Goal: Information Seeking & Learning: Find specific fact

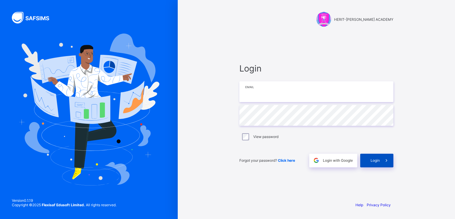
type input "**********"
click at [372, 159] on span "Login" at bounding box center [375, 160] width 9 height 4
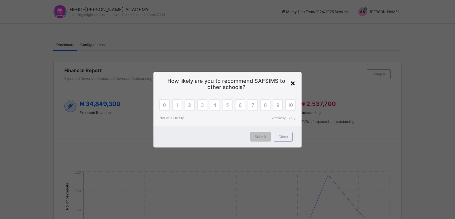
click at [294, 82] on div "×" at bounding box center [293, 83] width 6 height 10
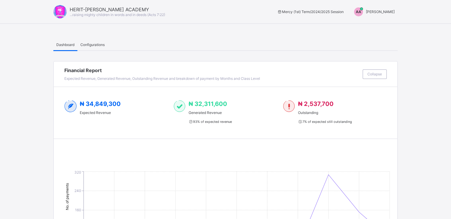
click at [387, 12] on span "Adewale Akinhanmi" at bounding box center [380, 11] width 29 height 4
click at [383, 23] on span "Switch to Admin View" at bounding box center [372, 25] width 45 height 7
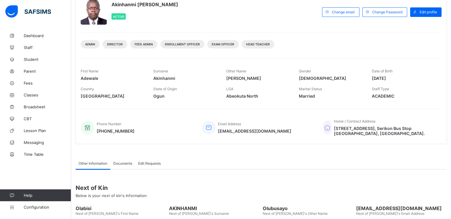
scroll to position [51, 0]
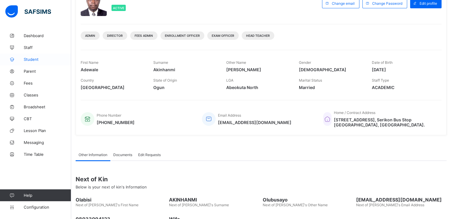
click at [29, 56] on link "Student" at bounding box center [35, 59] width 71 height 12
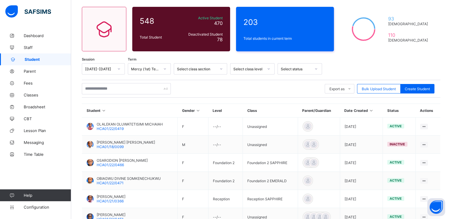
scroll to position [51, 0]
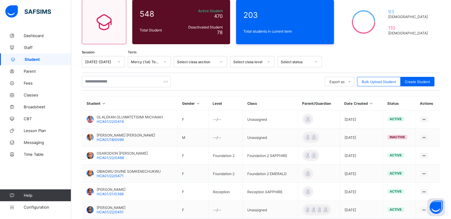
click at [273, 61] on div at bounding box center [269, 61] width 10 height 9
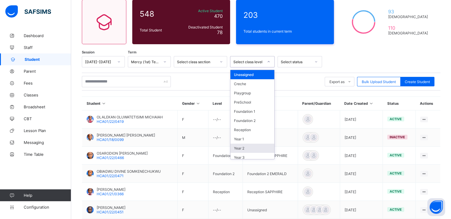
click at [251, 144] on div "Year 2" at bounding box center [252, 148] width 44 height 9
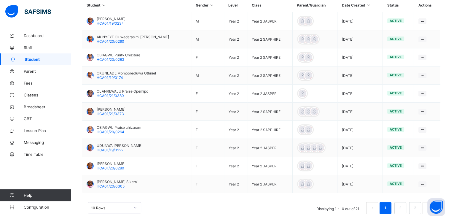
scroll to position [170, 0]
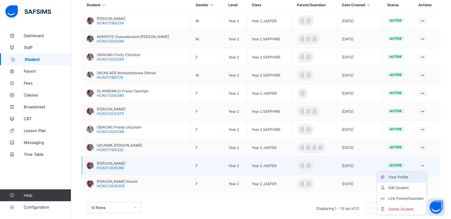
click at [407, 176] on div "View Profile" at bounding box center [405, 177] width 35 height 6
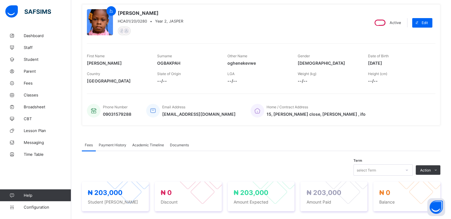
scroll to position [31, 0]
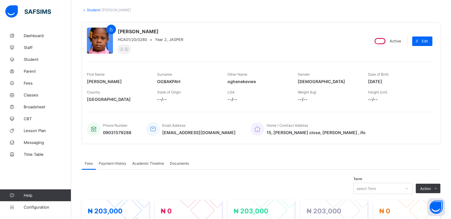
drag, startPoint x: 373, startPoint y: 82, endPoint x: 388, endPoint y: 82, distance: 15.1
click at [388, 82] on span "2018-10-11" at bounding box center [398, 81] width 61 height 5
click at [365, 85] on div "First Name Michelle Surname OGBAKPAH Other Name oghenekevwe Gender FEMALE Date …" at bounding box center [261, 78] width 348 height 18
drag, startPoint x: 372, startPoint y: 80, endPoint x: 394, endPoint y: 80, distance: 21.9
click at [394, 80] on span "2018-10-11" at bounding box center [398, 81] width 61 height 5
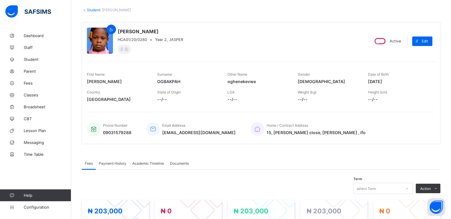
copy span "2018-10-11"
click at [84, 11] on icon at bounding box center [84, 10] width 5 height 4
click at [84, 10] on icon at bounding box center [84, 10] width 5 height 4
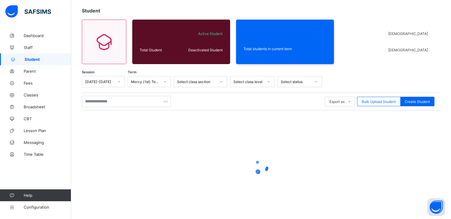
scroll to position [44, 0]
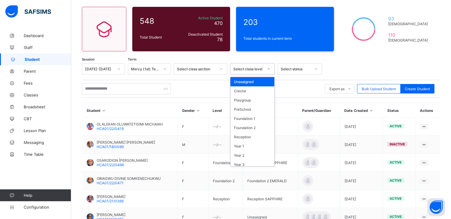
click at [269, 69] on icon at bounding box center [269, 69] width 4 height 6
click at [251, 152] on div "Year 2" at bounding box center [252, 155] width 44 height 9
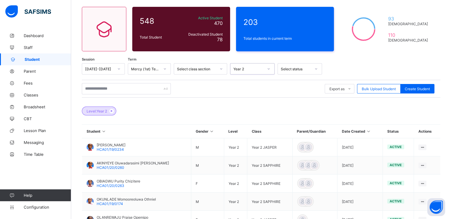
scroll to position [179, 0]
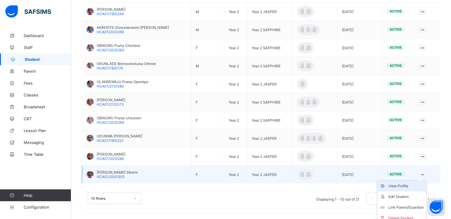
click at [411, 184] on div "View Profile" at bounding box center [405, 186] width 35 height 6
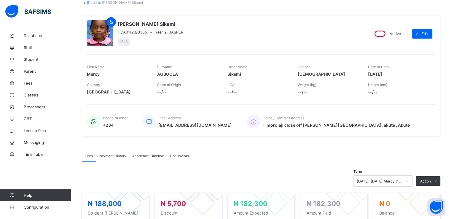
scroll to position [34, 0]
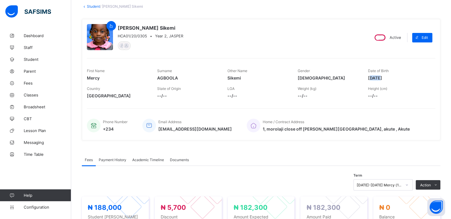
drag, startPoint x: 374, startPoint y: 76, endPoint x: 384, endPoint y: 77, distance: 10.7
click at [384, 77] on span "2019-10-01" at bounding box center [398, 77] width 61 height 5
click at [370, 79] on div "First Name Mercy Surname AGBOOLA Other Name Sikemi Gender FEMALE Date of Birth …" at bounding box center [261, 75] width 348 height 18
drag, startPoint x: 372, startPoint y: 79, endPoint x: 395, endPoint y: 76, distance: 23.8
click at [395, 76] on span "2019-10-01" at bounding box center [398, 77] width 61 height 5
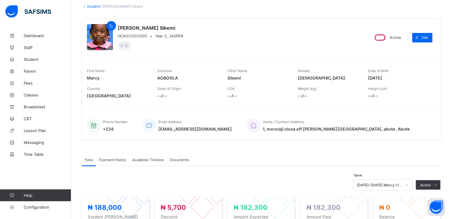
copy span "2019-10-01"
click at [94, 7] on link "Student" at bounding box center [93, 6] width 13 height 4
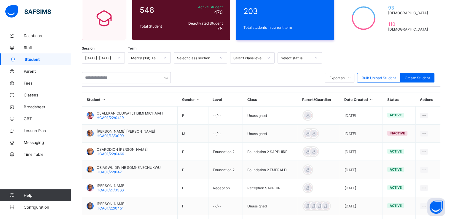
scroll to position [69, 0]
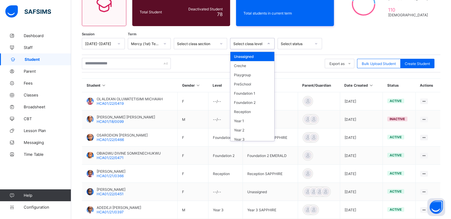
click at [272, 44] on div at bounding box center [269, 43] width 10 height 9
click at [262, 127] on div "Year 2" at bounding box center [252, 129] width 44 height 9
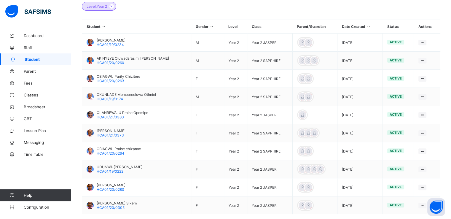
scroll to position [179, 0]
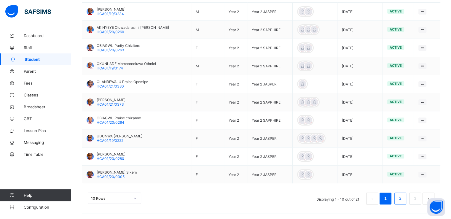
click at [403, 201] on link "2" at bounding box center [400, 199] width 6 height 8
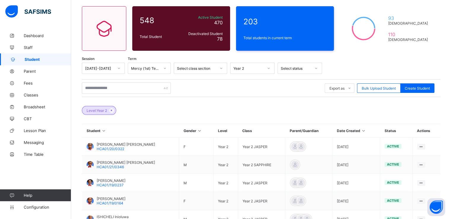
scroll to position [36, 0]
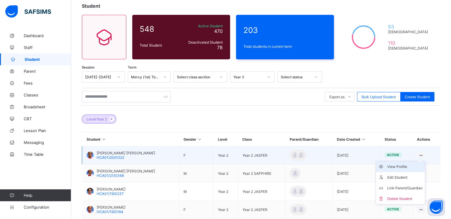
click at [410, 164] on div "View Profile" at bounding box center [404, 167] width 35 height 6
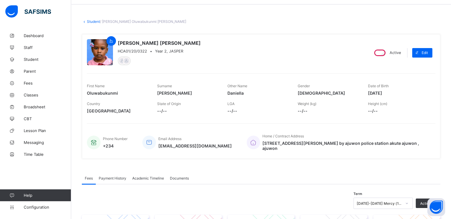
scroll to position [9, 0]
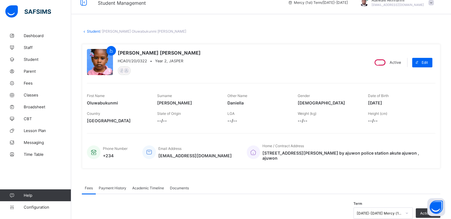
drag, startPoint x: 373, startPoint y: 103, endPoint x: 389, endPoint y: 101, distance: 15.5
click at [389, 101] on span "2018-04-19" at bounding box center [398, 102] width 61 height 5
click at [363, 104] on div "First Name Oluwabukunmi Surname DARAMOLA Other Name Daniella Gender FEMALE Date…" at bounding box center [261, 99] width 348 height 18
drag, startPoint x: 372, startPoint y: 101, endPoint x: 397, endPoint y: 101, distance: 24.6
click at [397, 101] on span "2018-04-19" at bounding box center [398, 102] width 61 height 5
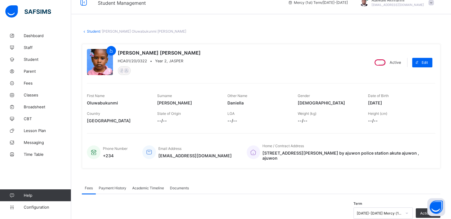
copy span "2018-04-19"
click at [98, 32] on link "Student" at bounding box center [93, 31] width 13 height 4
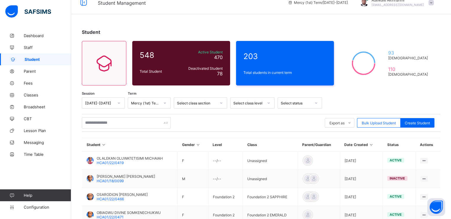
click at [272, 102] on div at bounding box center [269, 102] width 10 height 9
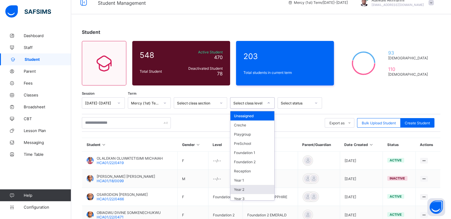
click at [256, 185] on div "Year 2" at bounding box center [252, 189] width 44 height 9
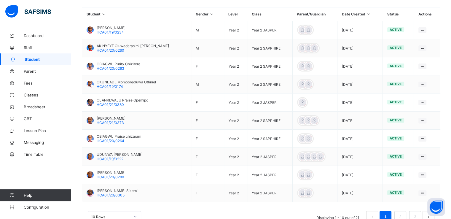
scroll to position [172, 0]
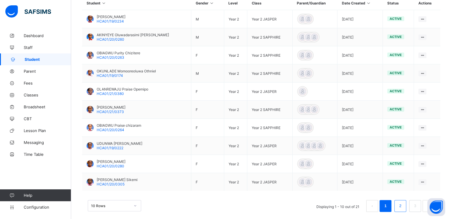
click at [402, 205] on link "2" at bounding box center [400, 206] width 6 height 8
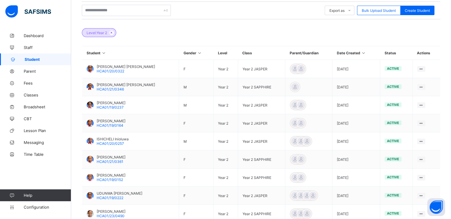
scroll to position [121, 0]
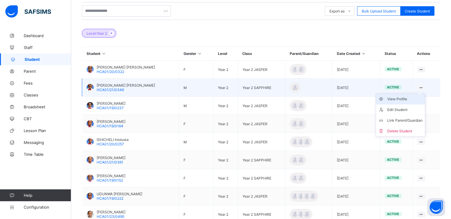
click at [410, 98] on div "View Profile" at bounding box center [404, 99] width 35 height 6
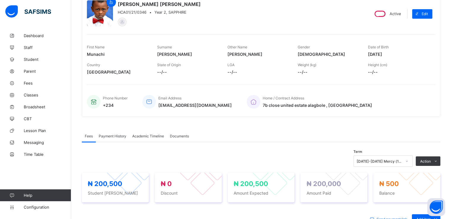
scroll to position [44, 0]
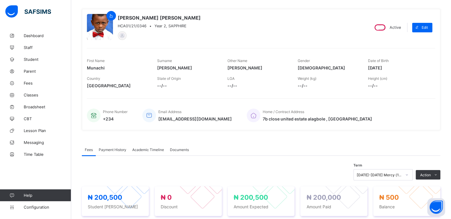
drag, startPoint x: 372, startPoint y: 66, endPoint x: 397, endPoint y: 67, distance: 25.5
click at [397, 67] on span "2018-07-09" at bounding box center [398, 67] width 61 height 5
copy span "2018-07-09"
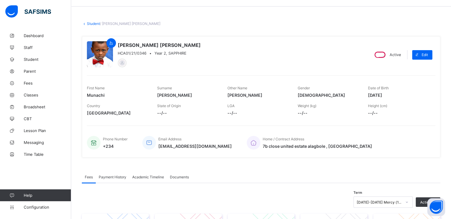
scroll to position [0, 0]
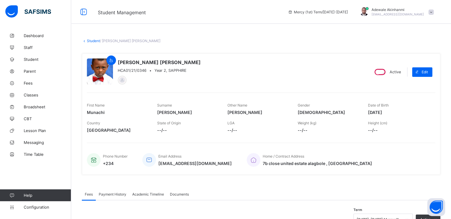
click at [94, 42] on link "Student" at bounding box center [93, 41] width 13 height 4
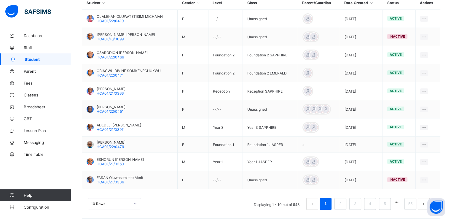
scroll to position [157, 0]
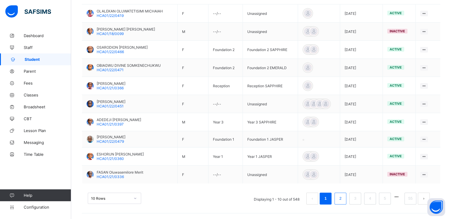
click at [343, 197] on link "2" at bounding box center [340, 199] width 6 height 8
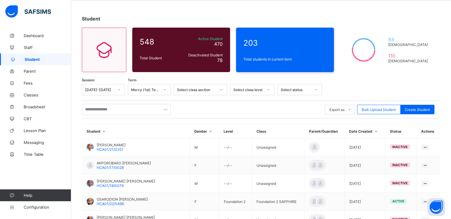
scroll to position [0, 0]
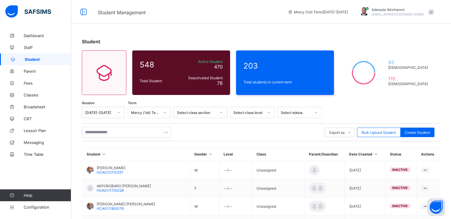
click at [264, 113] on div at bounding box center [269, 112] width 10 height 9
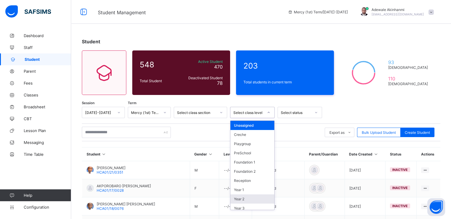
click at [251, 195] on div "Year 2" at bounding box center [252, 198] width 44 height 9
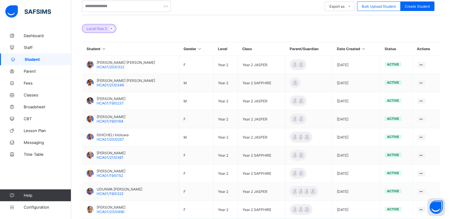
scroll to position [179, 0]
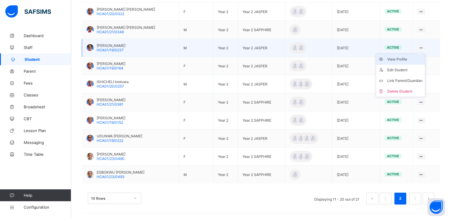
click at [412, 56] on div "View Profile" at bounding box center [404, 59] width 35 height 6
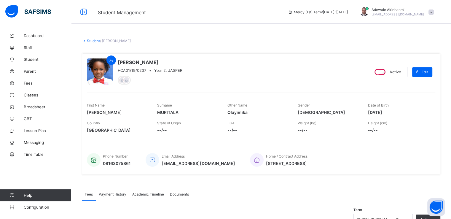
drag, startPoint x: 372, startPoint y: 111, endPoint x: 411, endPoint y: 112, distance: 39.7
click at [411, 112] on span "2018-09-22" at bounding box center [398, 112] width 61 height 5
copy span "2018-09-22"
click at [96, 42] on link "Student" at bounding box center [93, 41] width 13 height 4
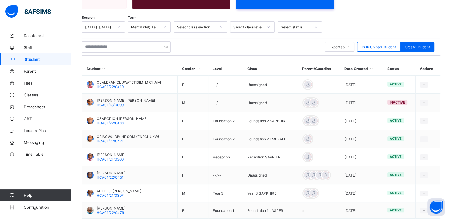
scroll to position [93, 0]
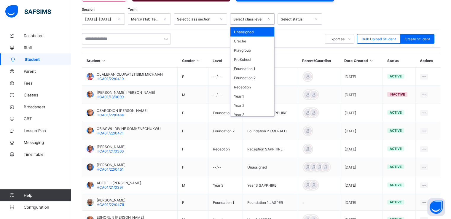
click at [264, 20] on div at bounding box center [269, 18] width 10 height 9
click at [254, 106] on div "Year 2" at bounding box center [252, 105] width 44 height 9
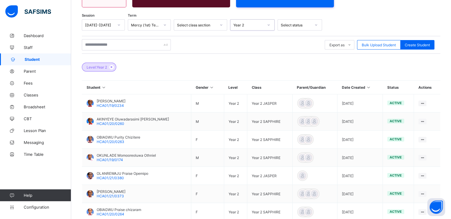
scroll to position [179, 0]
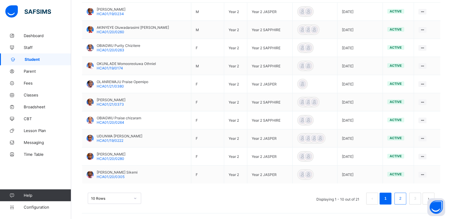
click at [403, 200] on link "2" at bounding box center [400, 199] width 6 height 8
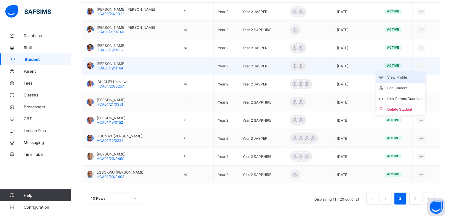
click at [409, 76] on div "View Profile" at bounding box center [404, 77] width 35 height 6
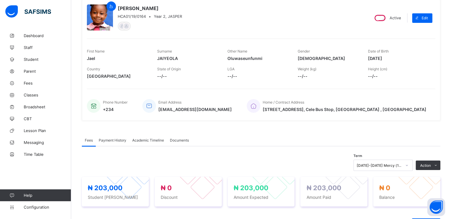
scroll to position [43, 0]
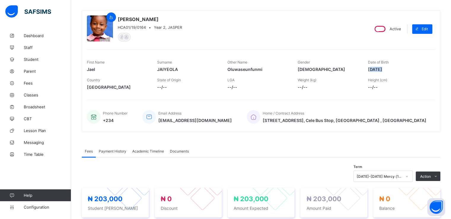
drag, startPoint x: 374, startPoint y: 71, endPoint x: 387, endPoint y: 71, distance: 12.7
click at [387, 71] on span "2018-04-26" at bounding box center [398, 69] width 61 height 5
click at [366, 73] on div "First Name Jael Surname JAIYEOLA Other Name Oluwaseunfunmi Gender FEMALE Date o…" at bounding box center [261, 66] width 348 height 18
drag, startPoint x: 372, startPoint y: 68, endPoint x: 413, endPoint y: 69, distance: 41.5
click at [413, 69] on span "2018-04-26" at bounding box center [398, 69] width 61 height 5
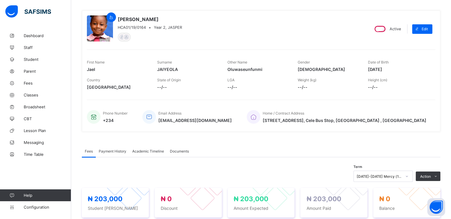
copy span "2018-04-26"
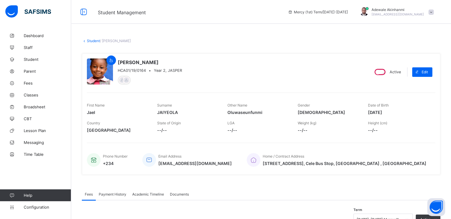
click at [90, 42] on link "Student" at bounding box center [93, 41] width 13 height 4
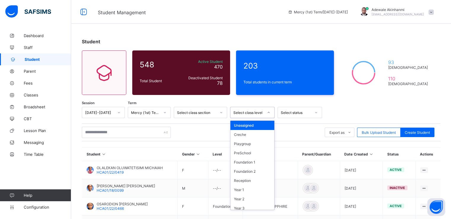
click at [268, 111] on icon at bounding box center [269, 112] width 4 height 6
click at [247, 195] on div "Year 2" at bounding box center [252, 198] width 44 height 9
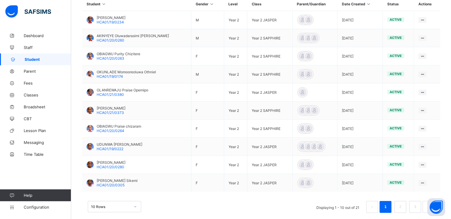
scroll to position [179, 0]
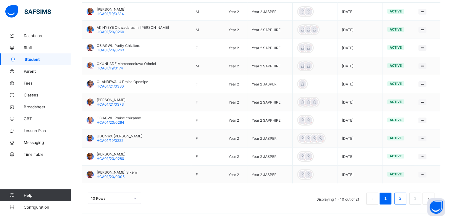
click at [403, 196] on link "2" at bounding box center [400, 199] width 6 height 8
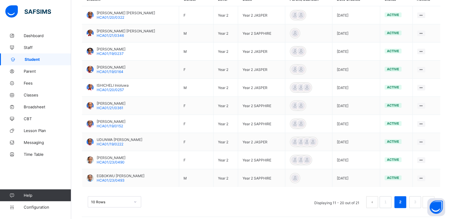
scroll to position [176, 0]
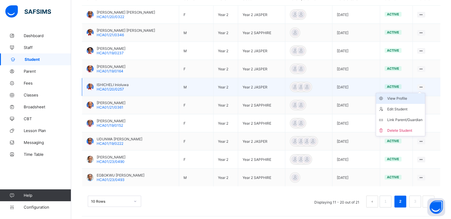
click at [410, 96] on div "View Profile" at bounding box center [404, 98] width 35 height 6
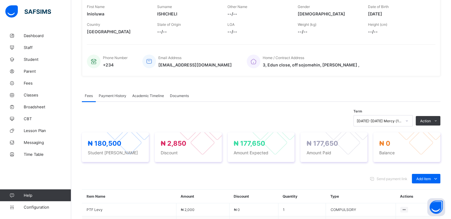
scroll to position [93, 0]
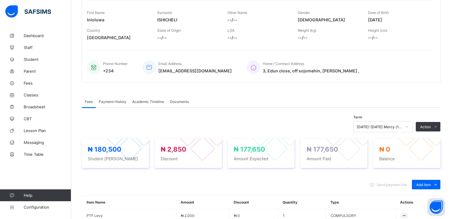
drag, startPoint x: 372, startPoint y: 18, endPoint x: 396, endPoint y: 18, distance: 24.6
click at [396, 18] on span "2018-09-26" at bounding box center [398, 19] width 61 height 5
copy span "2018-09-26"
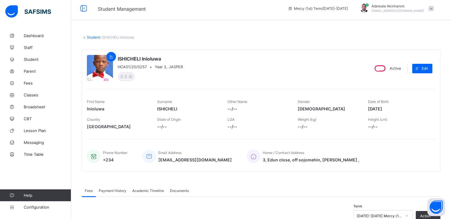
scroll to position [0, 0]
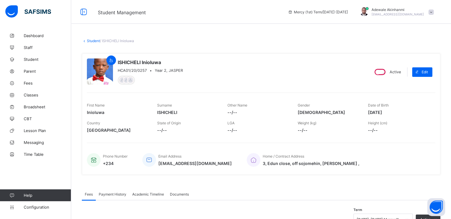
click at [96, 41] on link "Student" at bounding box center [93, 41] width 13 height 4
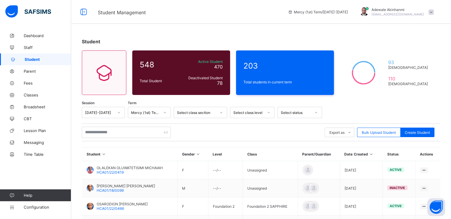
click at [270, 113] on icon at bounding box center [269, 112] width 4 height 6
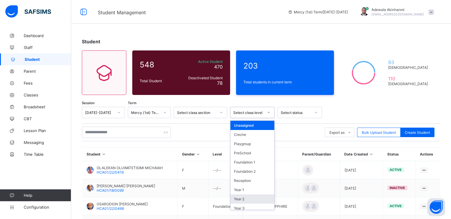
click at [254, 196] on div "Year 2" at bounding box center [252, 198] width 44 height 9
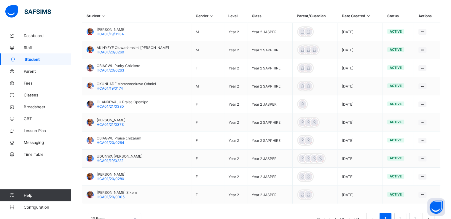
scroll to position [179, 0]
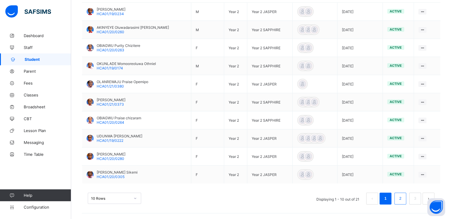
click at [406, 197] on li "2" at bounding box center [400, 198] width 12 height 12
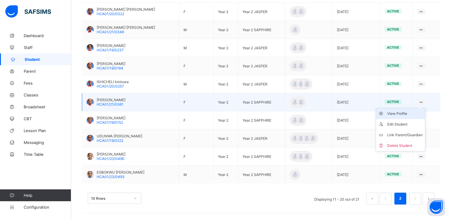
click at [407, 113] on div "View Profile" at bounding box center [404, 114] width 35 height 6
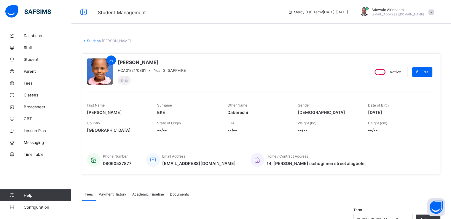
drag, startPoint x: 373, startPoint y: 113, endPoint x: 395, endPoint y: 111, distance: 21.7
click at [395, 111] on span "2018-09-01" at bounding box center [398, 112] width 61 height 5
click at [368, 111] on div "First Name Sophia Surname EKE Other Name Daberechi Gender FEMALE Date of Birth …" at bounding box center [261, 109] width 348 height 18
drag, startPoint x: 372, startPoint y: 111, endPoint x: 395, endPoint y: 111, distance: 23.7
click at [395, 111] on span "2018-09-01" at bounding box center [398, 112] width 61 height 5
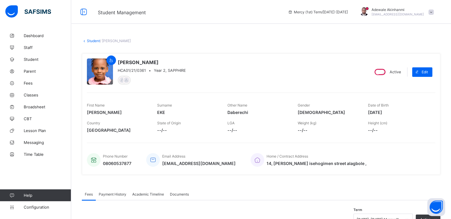
copy span "2018-09-01"
click at [96, 40] on link "Student" at bounding box center [93, 41] width 13 height 4
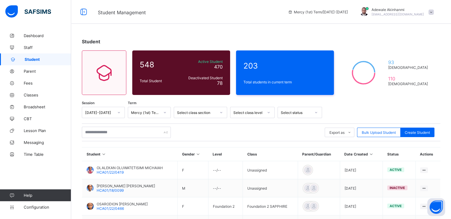
click at [267, 109] on div at bounding box center [269, 112] width 10 height 9
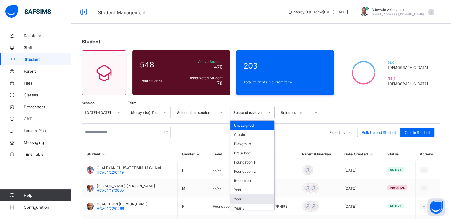
click at [252, 198] on div "Year 2" at bounding box center [252, 198] width 44 height 9
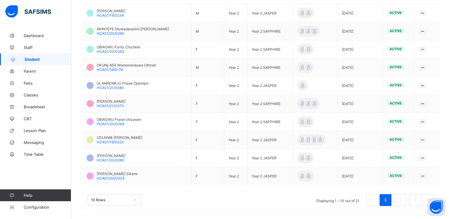
scroll to position [179, 0]
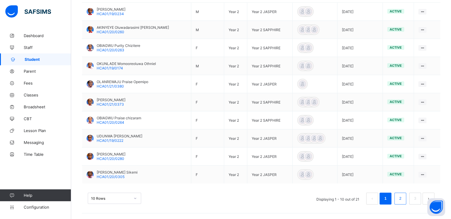
click at [406, 193] on li "2" at bounding box center [400, 198] width 12 height 12
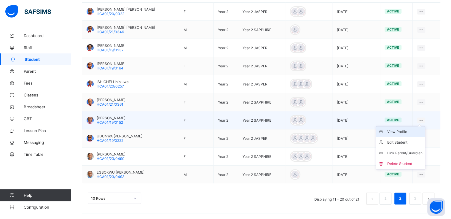
click at [406, 132] on div "View Profile" at bounding box center [404, 132] width 35 height 6
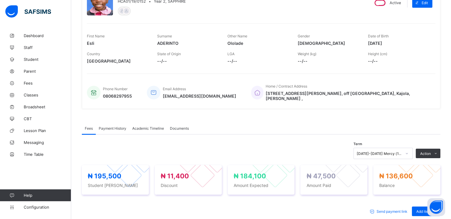
scroll to position [60, 0]
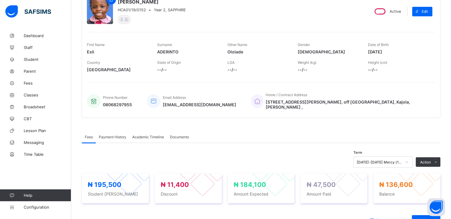
drag, startPoint x: 372, startPoint y: 50, endPoint x: 396, endPoint y: 51, distance: 23.2
click at [396, 51] on span "2018-08-01" at bounding box center [398, 51] width 61 height 5
copy span "2018-08-01"
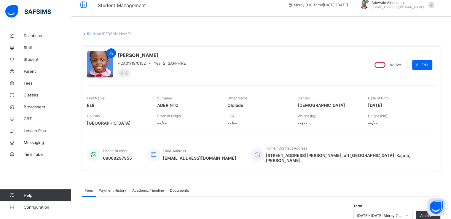
scroll to position [0, 0]
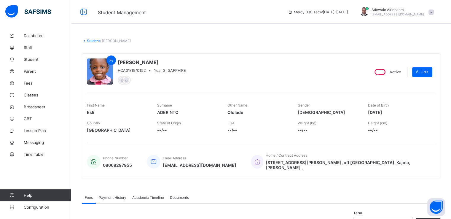
click at [96, 39] on link "Student" at bounding box center [93, 41] width 13 height 4
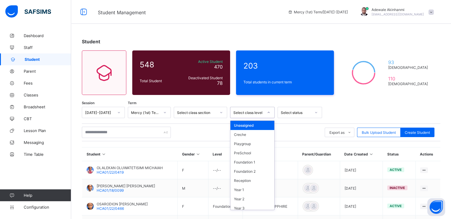
click at [267, 113] on div at bounding box center [269, 112] width 10 height 9
click at [256, 196] on div "Year 2" at bounding box center [252, 198] width 44 height 9
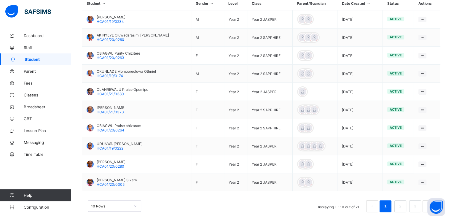
scroll to position [179, 0]
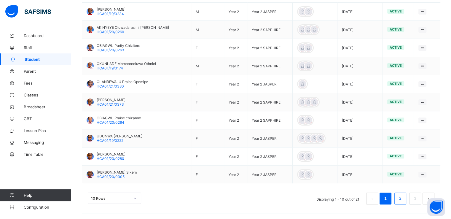
click at [403, 196] on link "2" at bounding box center [400, 199] width 6 height 8
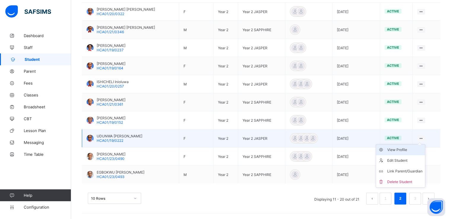
click at [404, 149] on div "View Profile" at bounding box center [404, 150] width 35 height 6
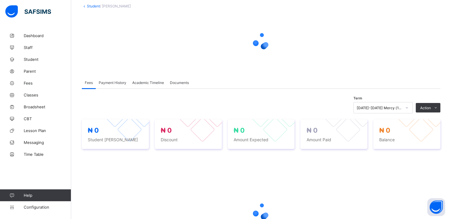
scroll to position [34, 0]
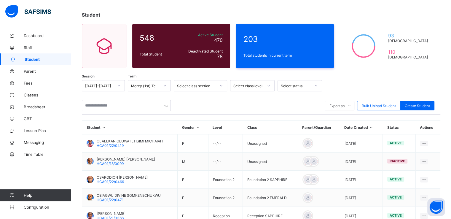
scroll to position [13, 0]
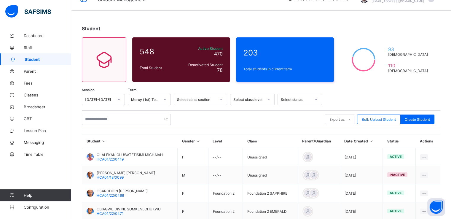
click at [268, 98] on icon at bounding box center [269, 99] width 4 height 6
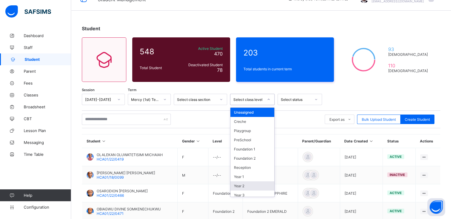
click at [260, 183] on div "Year 2" at bounding box center [252, 185] width 44 height 9
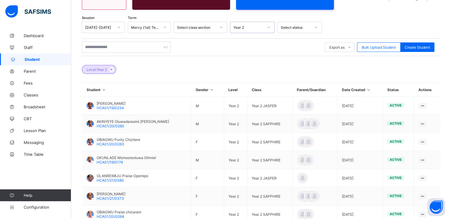
scroll to position [179, 0]
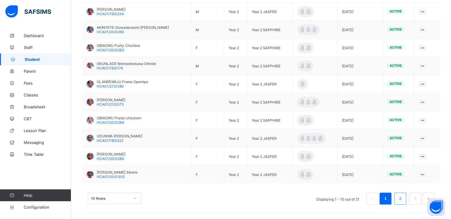
click at [403, 196] on link "2" at bounding box center [400, 199] width 6 height 8
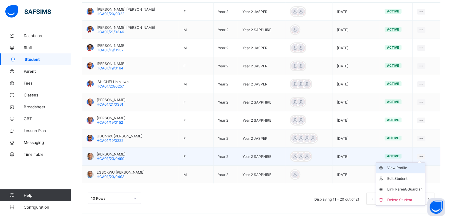
click at [407, 167] on div "View Profile" at bounding box center [404, 168] width 35 height 6
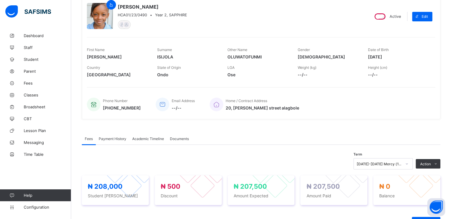
scroll to position [52, 0]
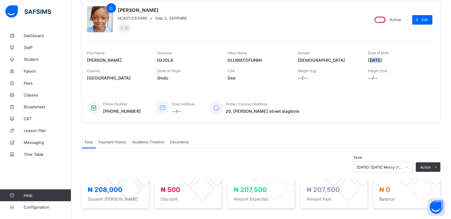
drag, startPoint x: 373, startPoint y: 60, endPoint x: 384, endPoint y: 60, distance: 10.7
click at [384, 60] on span "2018-06-11" at bounding box center [398, 60] width 61 height 5
click at [370, 60] on div "First Name MICHELLE Surname ISIJOLA Other Name OLUWATOFUNMI Gender FEMALE Date …" at bounding box center [261, 57] width 348 height 18
drag, startPoint x: 372, startPoint y: 59, endPoint x: 395, endPoint y: 59, distance: 23.4
click at [395, 59] on span "2018-06-11" at bounding box center [398, 60] width 61 height 5
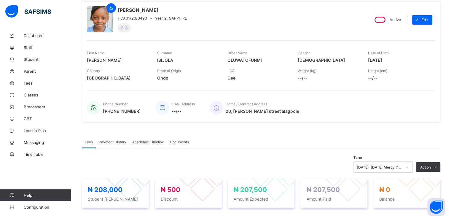
copy span "2018-06-11"
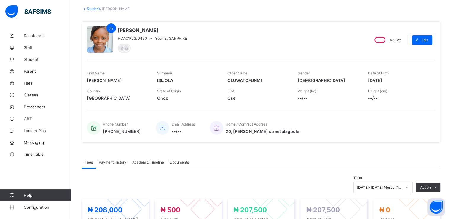
scroll to position [0, 0]
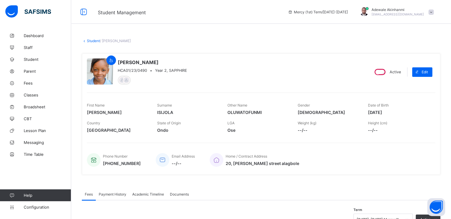
click at [90, 39] on link "Student" at bounding box center [93, 41] width 13 height 4
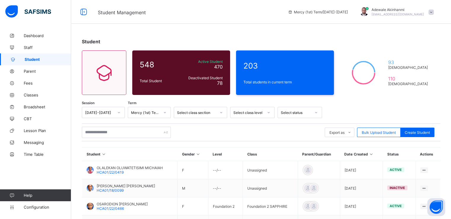
click at [266, 113] on div at bounding box center [269, 112] width 10 height 9
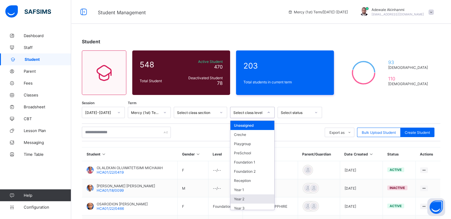
click at [250, 198] on div "Year 2" at bounding box center [252, 198] width 44 height 9
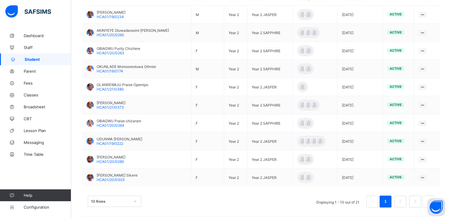
scroll to position [179, 0]
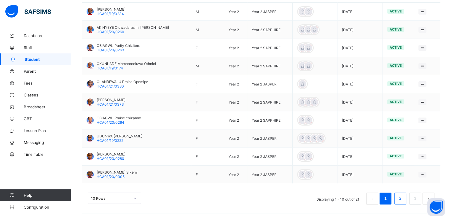
click at [402, 195] on link "2" at bounding box center [400, 199] width 6 height 8
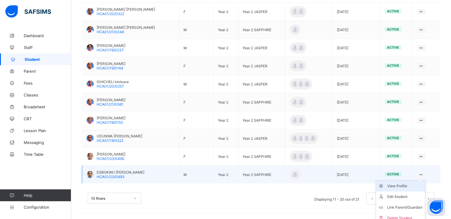
click at [412, 184] on div "View Profile" at bounding box center [404, 186] width 35 height 6
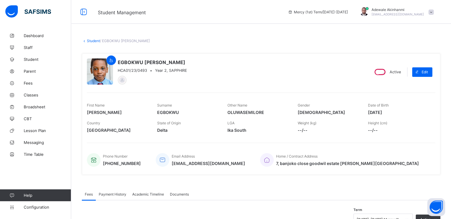
drag, startPoint x: 372, startPoint y: 112, endPoint x: 396, endPoint y: 112, distance: 23.4
click at [396, 112] on span "2018-02-21" at bounding box center [398, 112] width 61 height 5
click at [94, 40] on link "Student" at bounding box center [93, 41] width 13 height 4
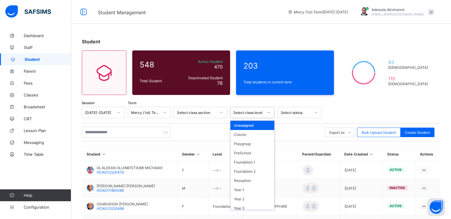
click at [267, 111] on icon at bounding box center [269, 112] width 4 height 6
click at [254, 197] on div "Year 2" at bounding box center [252, 198] width 44 height 9
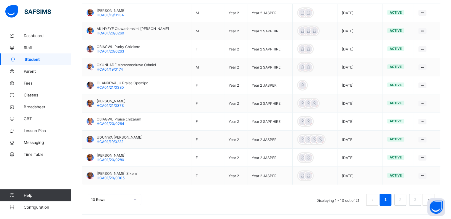
scroll to position [179, 0]
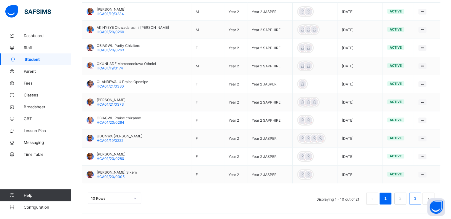
click at [421, 196] on li "3" at bounding box center [415, 198] width 12 height 12
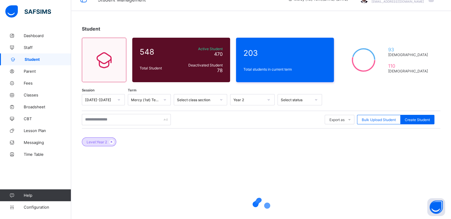
scroll to position [12, 0]
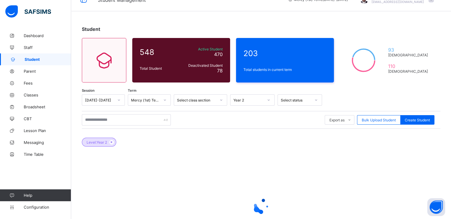
click at [269, 99] on icon at bounding box center [269, 100] width 4 height 6
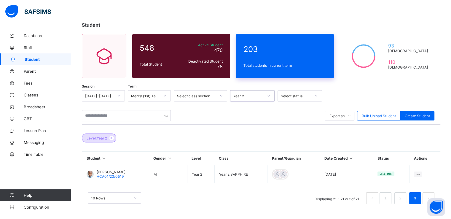
scroll to position [16, 0]
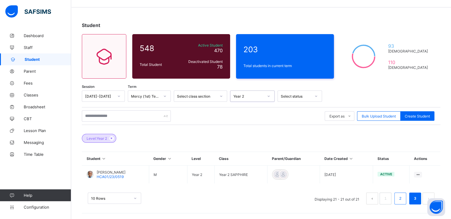
click at [403, 198] on link "2" at bounding box center [400, 199] width 6 height 8
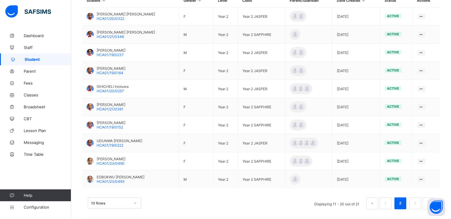
scroll to position [179, 0]
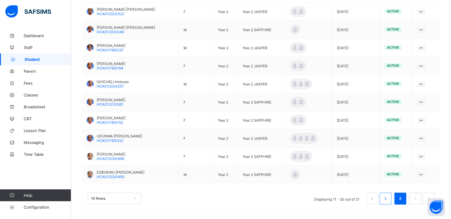
click at [386, 198] on li "1" at bounding box center [386, 198] width 12 height 12
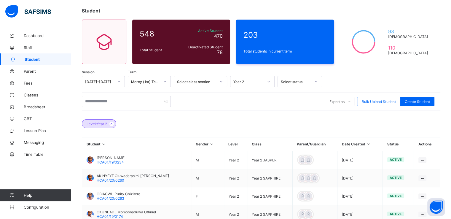
scroll to position [0, 0]
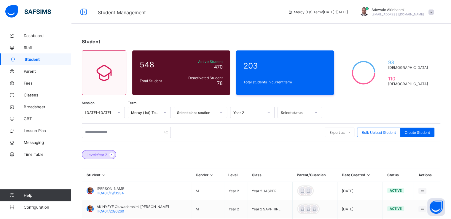
click at [272, 113] on div at bounding box center [269, 112] width 10 height 9
click at [297, 153] on div "Level: Year 2" at bounding box center [261, 151] width 358 height 21
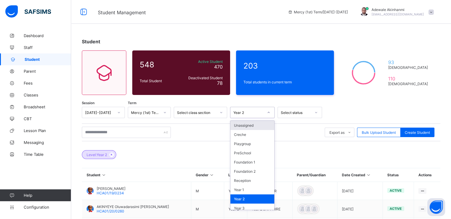
click at [266, 114] on div at bounding box center [269, 112] width 10 height 9
click at [254, 178] on div "Reception" at bounding box center [252, 180] width 44 height 9
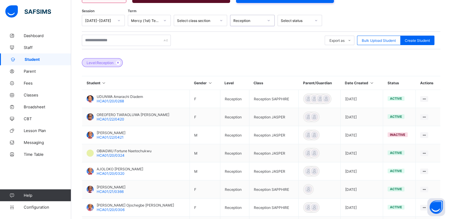
scroll to position [93, 0]
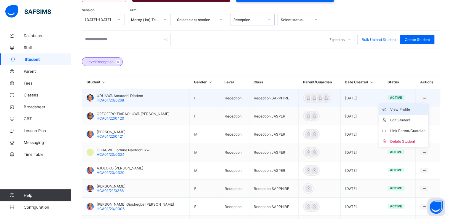
click at [400, 111] on div "View Profile" at bounding box center [407, 109] width 35 height 6
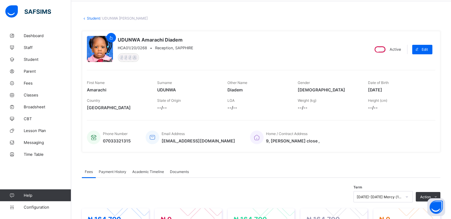
scroll to position [21, 0]
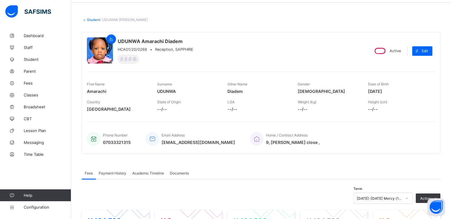
drag, startPoint x: 372, startPoint y: 90, endPoint x: 399, endPoint y: 90, distance: 27.3
click at [399, 90] on span "2020-03-03" at bounding box center [398, 91] width 61 height 5
click at [96, 20] on link "Student" at bounding box center [93, 19] width 13 height 4
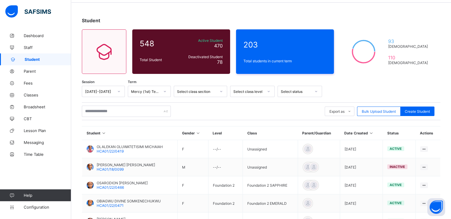
click at [269, 93] on icon at bounding box center [269, 91] width 4 height 6
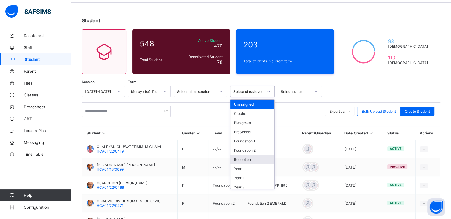
click at [260, 156] on div "Reception" at bounding box center [252, 159] width 44 height 9
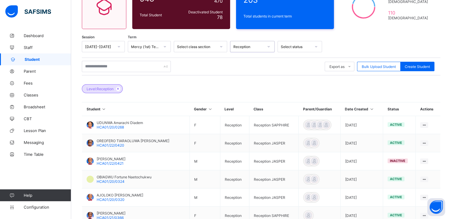
scroll to position [90, 0]
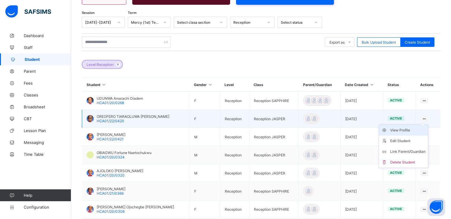
click at [409, 130] on div "View Profile" at bounding box center [407, 130] width 35 height 6
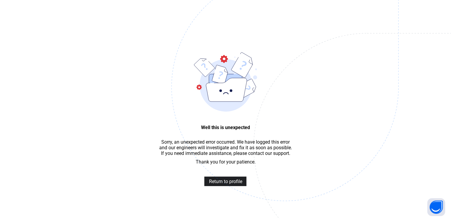
click at [221, 184] on span "Return to profile" at bounding box center [225, 181] width 33 height 6
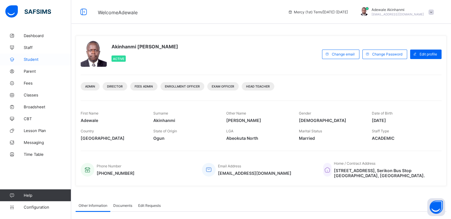
click at [33, 57] on span "Student" at bounding box center [47, 59] width 47 height 5
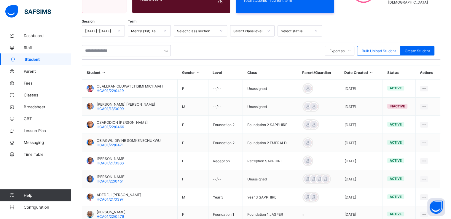
scroll to position [82, 0]
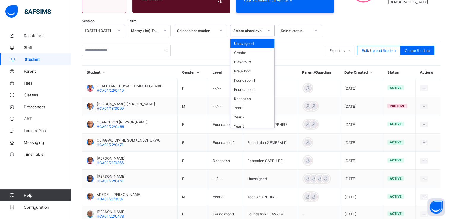
click at [268, 32] on div at bounding box center [269, 30] width 10 height 9
click at [255, 95] on div "Reception" at bounding box center [252, 98] width 44 height 9
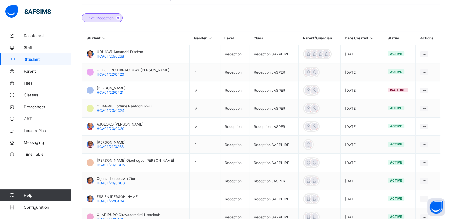
scroll to position [143, 0]
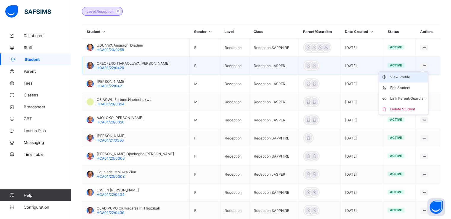
click at [405, 76] on div "View Profile" at bounding box center [407, 77] width 35 height 6
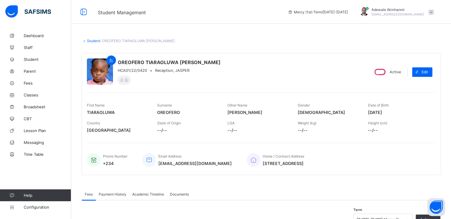
drag, startPoint x: 373, startPoint y: 111, endPoint x: 394, endPoint y: 112, distance: 21.1
click at [394, 112] on span "[DATE]" at bounding box center [398, 112] width 61 height 5
click at [371, 113] on div "First Name TIARAOLUWA Surname OREOFERO Other Name [PERSON_NAME] Gender [DEMOGRA…" at bounding box center [261, 109] width 348 height 18
drag, startPoint x: 372, startPoint y: 111, endPoint x: 398, endPoint y: 111, distance: 26.1
click at [400, 111] on span "[DATE]" at bounding box center [398, 112] width 61 height 5
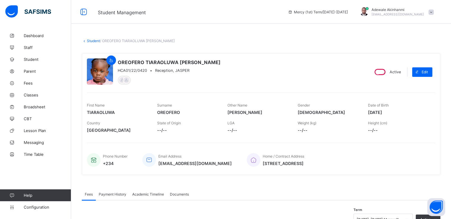
copy span "[DATE]"
click at [92, 40] on link "Student" at bounding box center [93, 41] width 13 height 4
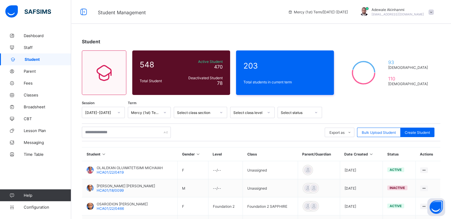
click at [265, 112] on div at bounding box center [269, 112] width 10 height 9
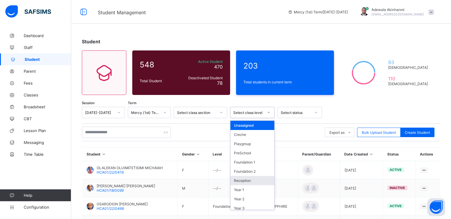
click at [254, 176] on div "Reception" at bounding box center [252, 180] width 44 height 9
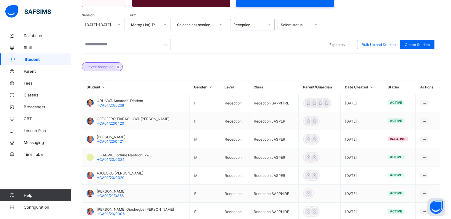
scroll to position [97, 0]
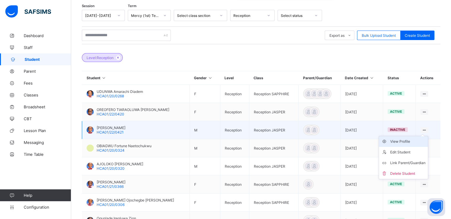
click at [404, 140] on div "View Profile" at bounding box center [407, 141] width 35 height 6
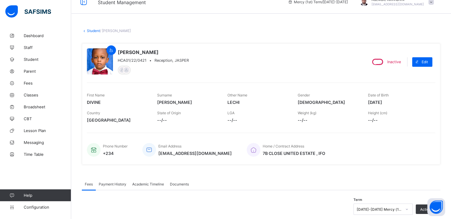
scroll to position [4, 0]
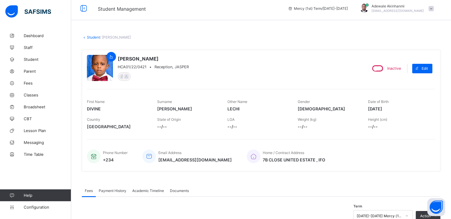
drag, startPoint x: 373, startPoint y: 109, endPoint x: 396, endPoint y: 107, distance: 22.6
click at [396, 107] on span "[DATE]" at bounding box center [398, 108] width 61 height 5
click at [371, 110] on div "First Name DIVINE Surname [PERSON_NAME] Other Name LECHI Gender [DEMOGRAPHIC_DA…" at bounding box center [261, 105] width 348 height 18
drag, startPoint x: 372, startPoint y: 108, endPoint x: 399, endPoint y: 107, distance: 27.6
click at [399, 107] on span "[DATE]" at bounding box center [398, 108] width 61 height 5
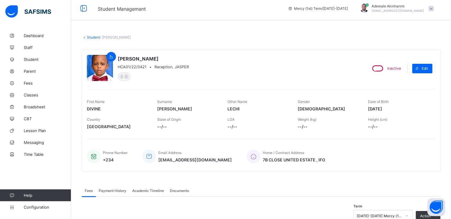
copy span "[DATE]"
click at [97, 38] on link "Student" at bounding box center [93, 37] width 13 height 4
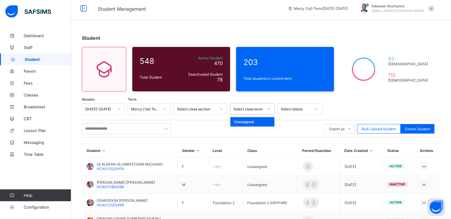
click at [269, 108] on icon at bounding box center [269, 109] width 4 height 6
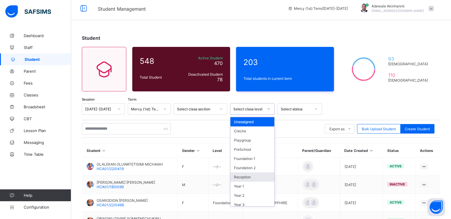
click at [258, 177] on div "Reception" at bounding box center [252, 176] width 44 height 9
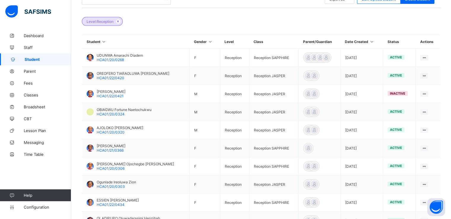
scroll to position [136, 0]
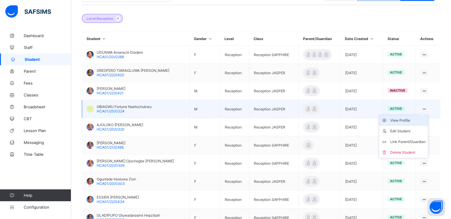
click at [412, 118] on div "View Profile" at bounding box center [407, 120] width 35 height 6
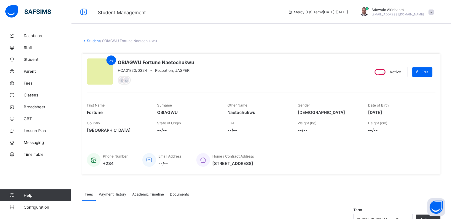
drag, startPoint x: 372, startPoint y: 112, endPoint x: 400, endPoint y: 112, distance: 28.2
click at [400, 112] on span "[DATE]" at bounding box center [398, 112] width 61 height 5
copy span "[DATE]"
click at [95, 39] on link "Student" at bounding box center [93, 41] width 13 height 4
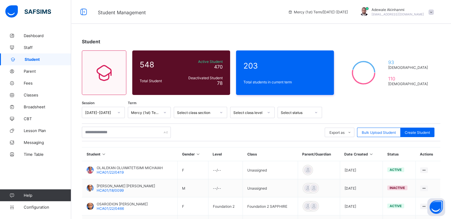
scroll to position [24, 0]
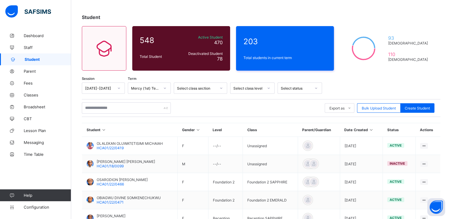
click at [267, 85] on div at bounding box center [269, 87] width 10 height 9
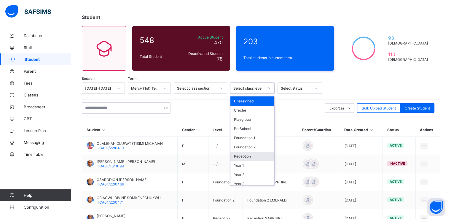
click at [254, 154] on div "Reception" at bounding box center [252, 156] width 44 height 9
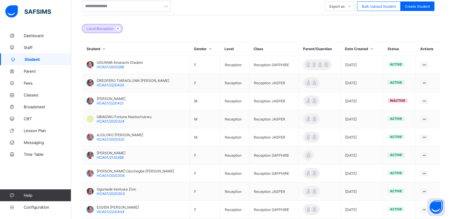
scroll to position [127, 0]
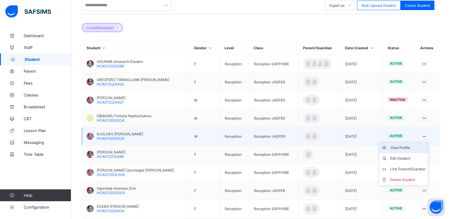
click at [410, 145] on div "View Profile" at bounding box center [407, 148] width 35 height 6
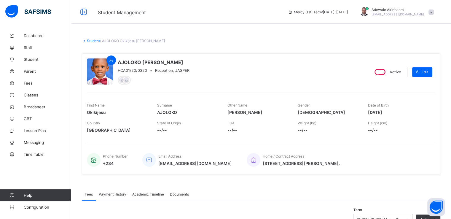
drag, startPoint x: 372, startPoint y: 113, endPoint x: 398, endPoint y: 112, distance: 25.5
click at [398, 112] on span "[DATE]" at bounding box center [398, 112] width 61 height 5
copy span "[DATE]"
click at [96, 41] on link "Student" at bounding box center [93, 41] width 13 height 4
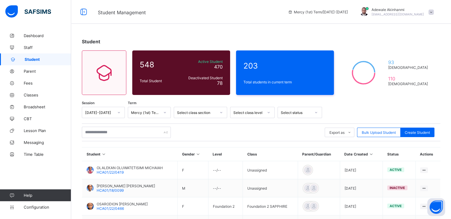
click at [264, 111] on div at bounding box center [269, 112] width 10 height 9
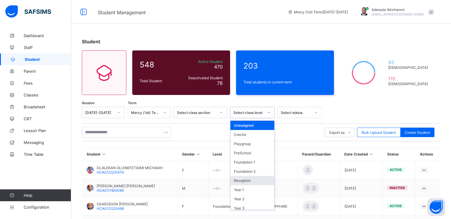
click at [249, 181] on div "Reception" at bounding box center [252, 180] width 44 height 9
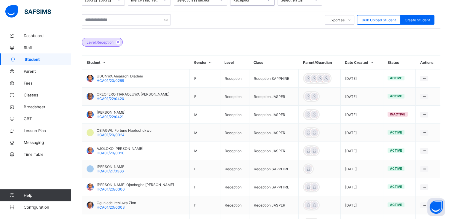
scroll to position [116, 0]
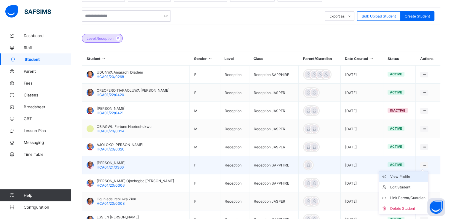
click at [407, 175] on div "View Profile" at bounding box center [407, 176] width 35 height 6
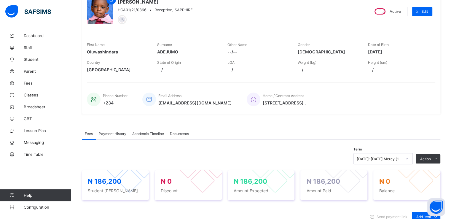
scroll to position [28, 0]
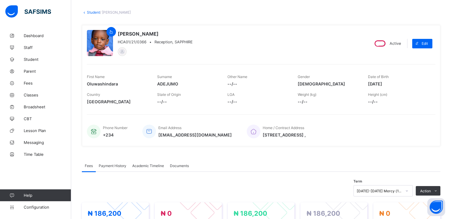
drag, startPoint x: 373, startPoint y: 84, endPoint x: 395, endPoint y: 84, distance: 22.2
click at [395, 84] on span "[DATE]" at bounding box center [398, 83] width 61 height 5
click at [372, 82] on span "[DATE]" at bounding box center [398, 83] width 61 height 5
drag, startPoint x: 372, startPoint y: 82, endPoint x: 397, endPoint y: 83, distance: 24.3
click at [397, 83] on span "[DATE]" at bounding box center [398, 83] width 61 height 5
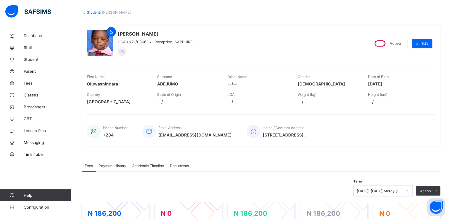
copy span "[DATE]"
click at [96, 13] on link "Student" at bounding box center [93, 12] width 13 height 4
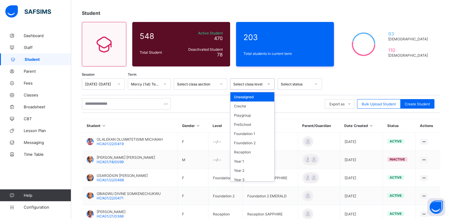
click at [269, 87] on div at bounding box center [269, 83] width 10 height 9
click at [255, 152] on div "Reception" at bounding box center [252, 151] width 44 height 9
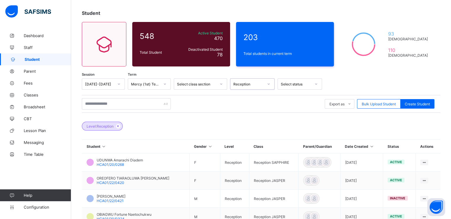
scroll to position [179, 0]
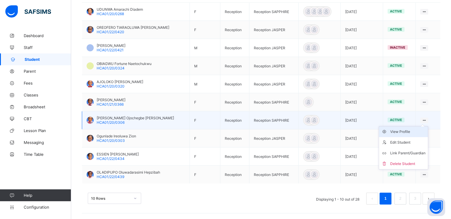
click at [407, 131] on div "View Profile" at bounding box center [407, 132] width 35 height 6
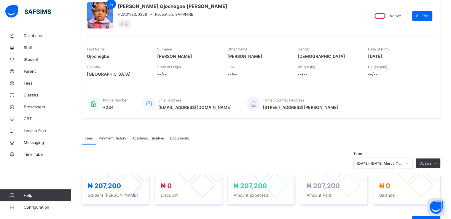
scroll to position [47, 0]
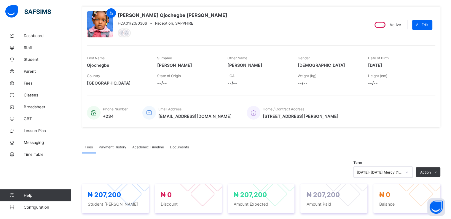
drag, startPoint x: 372, startPoint y: 64, endPoint x: 399, endPoint y: 63, distance: 27.0
click at [399, 63] on span "[DATE]" at bounding box center [398, 65] width 61 height 5
copy span "[DATE]"
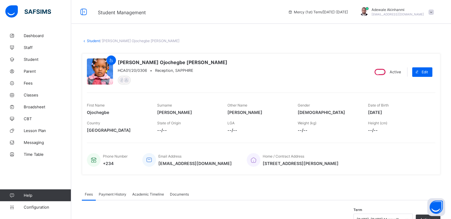
click at [96, 42] on link "Student" at bounding box center [93, 41] width 13 height 4
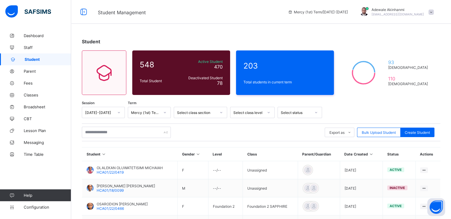
click at [265, 114] on div at bounding box center [269, 112] width 10 height 9
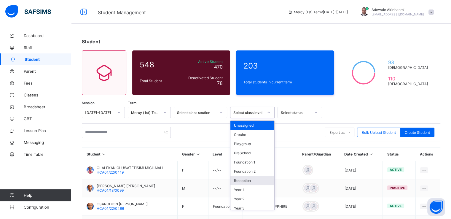
click at [254, 182] on div "Reception" at bounding box center [252, 180] width 44 height 9
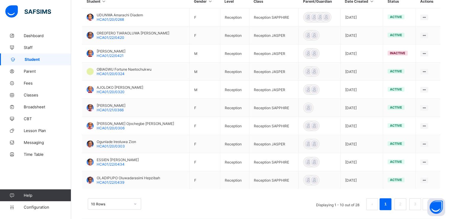
scroll to position [174, 0]
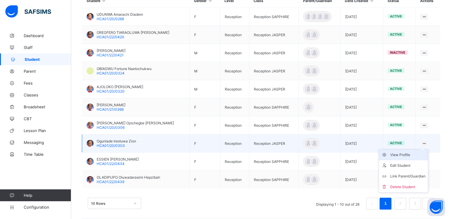
click at [403, 154] on div "View Profile" at bounding box center [407, 155] width 35 height 6
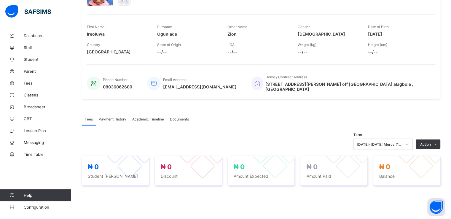
scroll to position [56, 0]
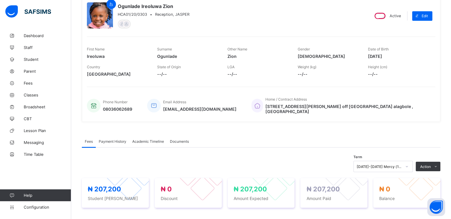
drag, startPoint x: 373, startPoint y: 55, endPoint x: 393, endPoint y: 55, distance: 20.2
click at [393, 55] on span "[DATE]" at bounding box center [398, 56] width 61 height 5
click at [368, 56] on div "First Name Ireoluwa Surname [PERSON_NAME] Other Name Zion Gender [DEMOGRAPHIC_D…" at bounding box center [261, 53] width 348 height 18
drag, startPoint x: 372, startPoint y: 54, endPoint x: 395, endPoint y: 54, distance: 23.4
click at [395, 54] on span "[DATE]" at bounding box center [398, 56] width 61 height 5
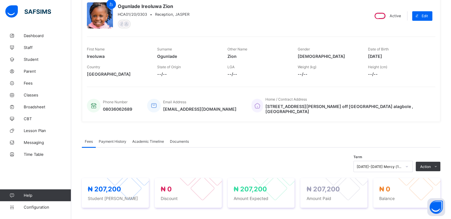
copy span "[DATE]"
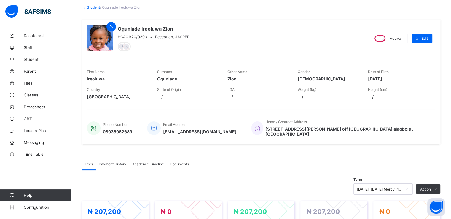
scroll to position [32, 0]
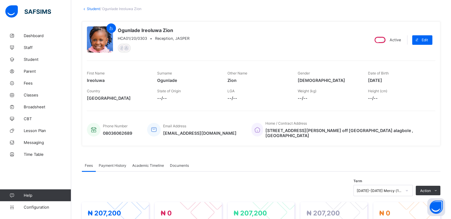
click at [95, 9] on link "Student" at bounding box center [93, 9] width 13 height 4
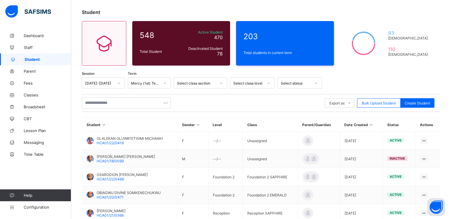
scroll to position [23, 0]
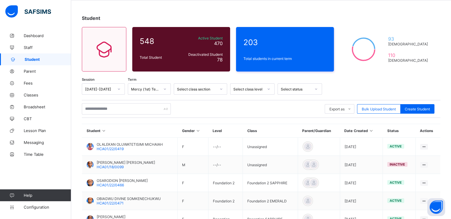
click at [266, 86] on div at bounding box center [269, 88] width 10 height 9
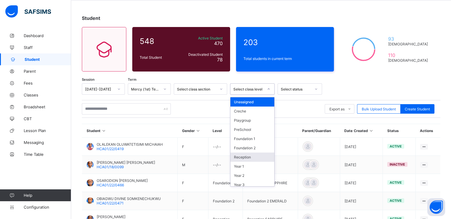
click at [255, 155] on div "Reception" at bounding box center [252, 156] width 44 height 9
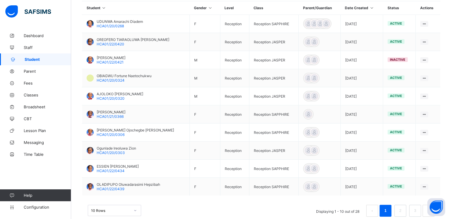
scroll to position [179, 0]
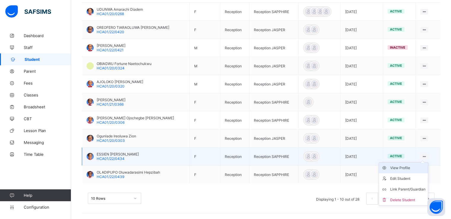
click at [408, 167] on div "View Profile" at bounding box center [407, 168] width 35 height 6
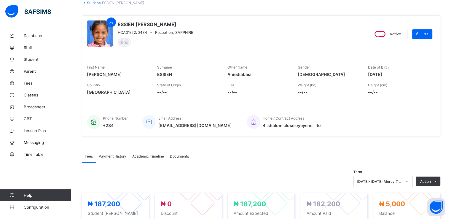
scroll to position [5, 0]
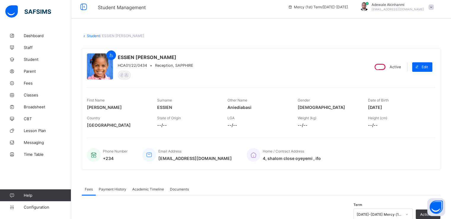
drag, startPoint x: 372, startPoint y: 106, endPoint x: 399, endPoint y: 105, distance: 26.1
click at [399, 105] on span "[DATE]" at bounding box center [398, 107] width 61 height 5
copy span "[DATE]"
click at [96, 36] on link "Student" at bounding box center [93, 36] width 13 height 4
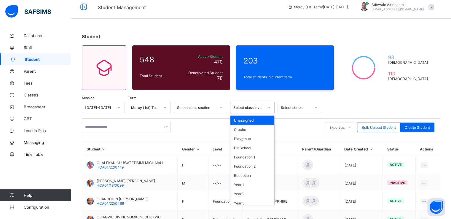
click at [269, 106] on icon at bounding box center [269, 107] width 4 height 6
click at [252, 177] on div "Reception" at bounding box center [252, 175] width 44 height 9
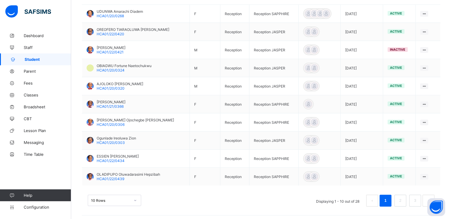
scroll to position [178, 0]
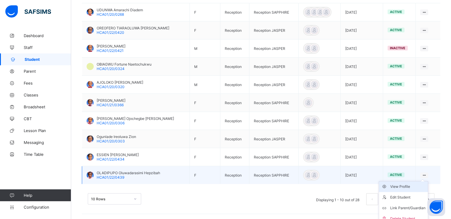
click at [410, 184] on div "View Profile" at bounding box center [407, 187] width 35 height 6
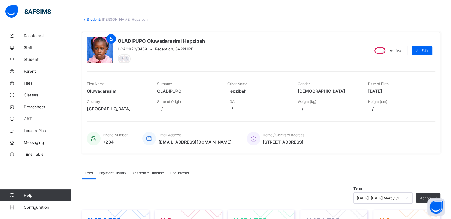
scroll to position [22, 0]
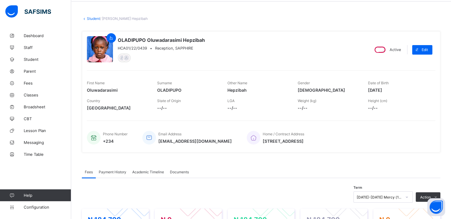
drag, startPoint x: 372, startPoint y: 87, endPoint x: 409, endPoint y: 90, distance: 37.1
click at [409, 90] on span "[DATE]" at bounding box center [398, 89] width 61 height 5
copy span "[DATE]"
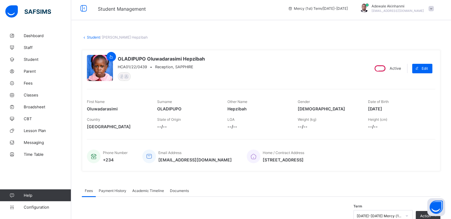
scroll to position [0, 0]
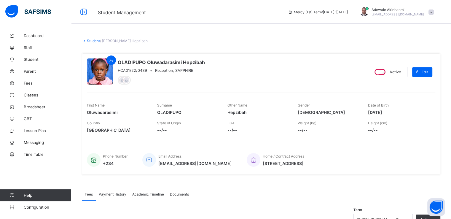
click at [90, 39] on link "Student" at bounding box center [93, 41] width 13 height 4
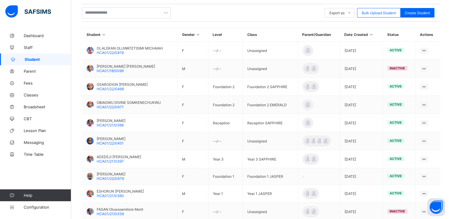
scroll to position [8, 0]
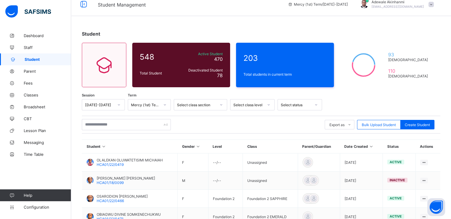
click at [267, 103] on div at bounding box center [269, 104] width 10 height 9
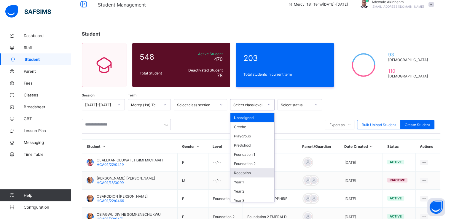
click at [251, 176] on div "Reception" at bounding box center [252, 172] width 44 height 9
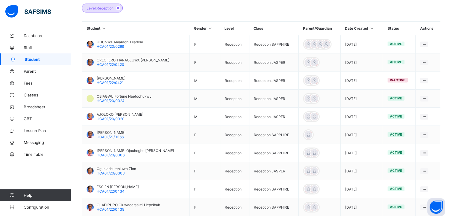
scroll to position [179, 0]
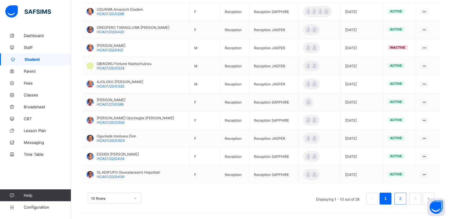
click at [403, 195] on link "2" at bounding box center [400, 199] width 6 height 8
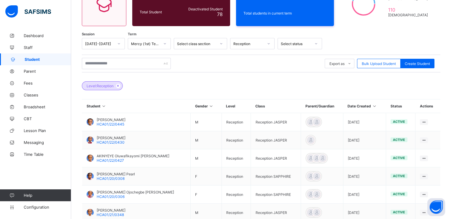
scroll to position [70, 0]
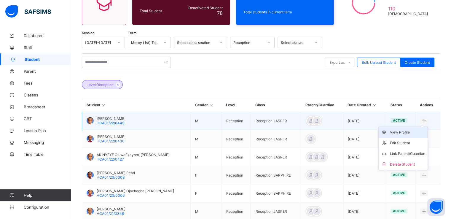
click at [404, 132] on div "View Profile" at bounding box center [407, 132] width 35 height 6
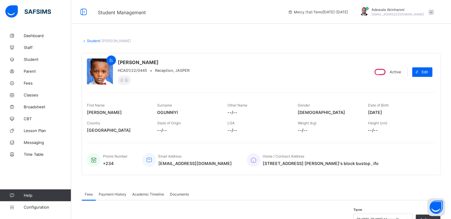
drag, startPoint x: 372, startPoint y: 112, endPoint x: 396, endPoint y: 111, distance: 24.0
click at [396, 111] on span "[DATE]" at bounding box center [398, 112] width 61 height 5
copy span "[DATE]"
click at [94, 40] on link "Student" at bounding box center [93, 41] width 13 height 4
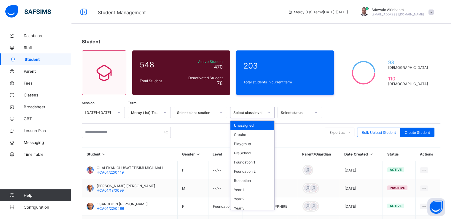
click at [267, 110] on div at bounding box center [269, 112] width 10 height 9
click at [251, 178] on div "Reception" at bounding box center [252, 180] width 44 height 9
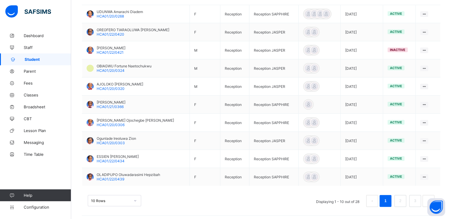
scroll to position [179, 0]
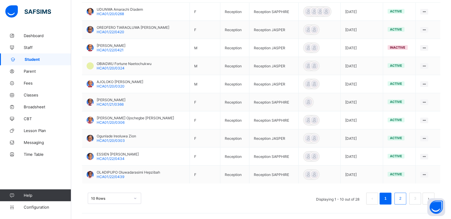
click at [403, 200] on link "2" at bounding box center [400, 199] width 6 height 8
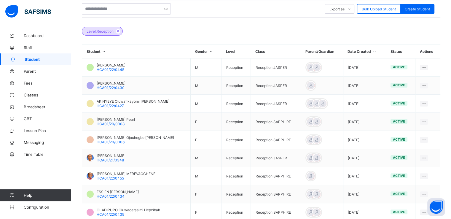
scroll to position [127, 0]
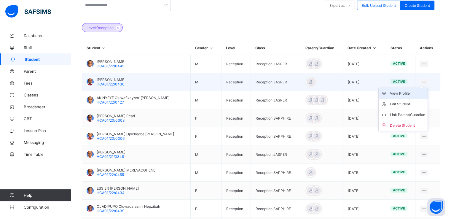
click at [409, 92] on div "View Profile" at bounding box center [407, 93] width 35 height 6
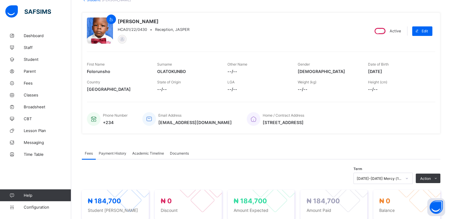
scroll to position [37, 0]
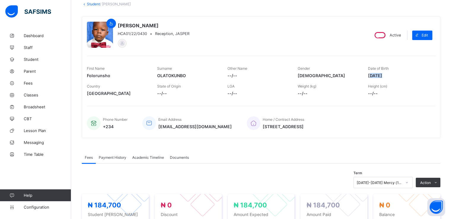
drag, startPoint x: 373, startPoint y: 74, endPoint x: 387, endPoint y: 75, distance: 14.2
click at [387, 75] on span "[DATE]" at bounding box center [398, 75] width 61 height 5
click at [365, 78] on div "First Name Folorunsho Surname [PERSON_NAME] Other Name --/-- Gender [DEMOGRAPHI…" at bounding box center [261, 72] width 348 height 18
drag, startPoint x: 372, startPoint y: 74, endPoint x: 397, endPoint y: 74, distance: 25.2
click at [397, 74] on span "[DATE]" at bounding box center [398, 75] width 61 height 5
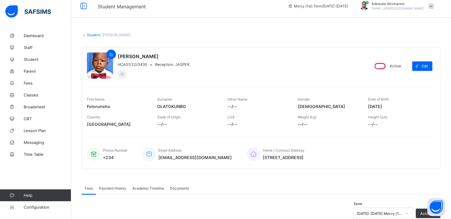
scroll to position [0, 0]
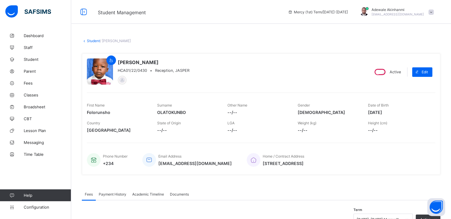
click at [97, 41] on link "Student" at bounding box center [93, 41] width 13 height 4
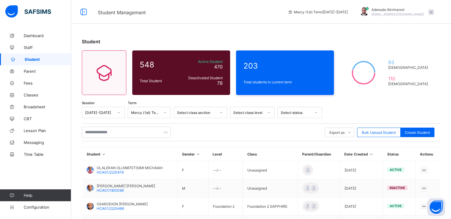
click at [267, 114] on div at bounding box center [269, 112] width 10 height 9
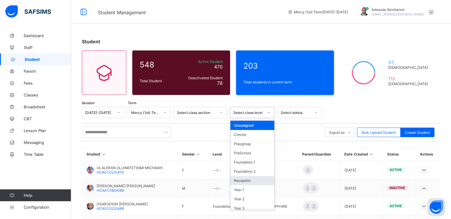
click at [254, 178] on div "Reception" at bounding box center [252, 180] width 44 height 9
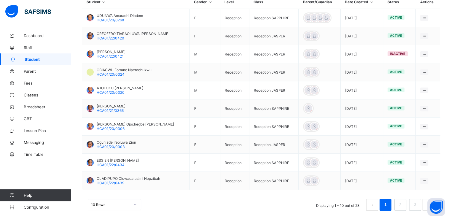
scroll to position [179, 0]
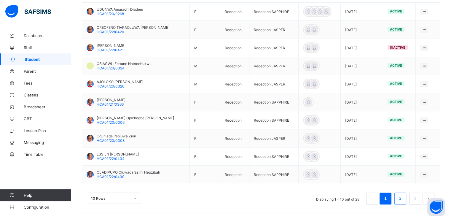
click at [406, 197] on li "2" at bounding box center [400, 198] width 12 height 12
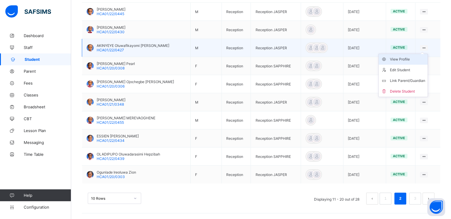
click at [403, 61] on div "View Profile" at bounding box center [407, 59] width 35 height 6
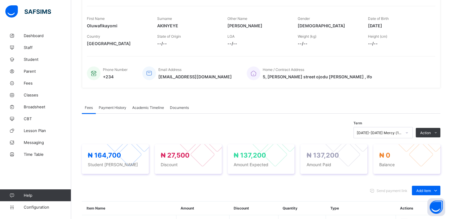
scroll to position [81, 0]
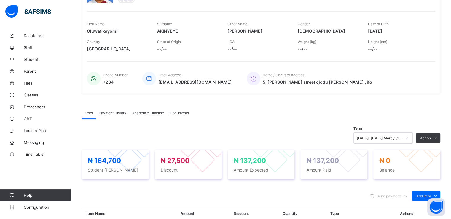
drag, startPoint x: 372, startPoint y: 29, endPoint x: 399, endPoint y: 30, distance: 26.1
click at [399, 30] on span "[DATE]" at bounding box center [398, 30] width 61 height 5
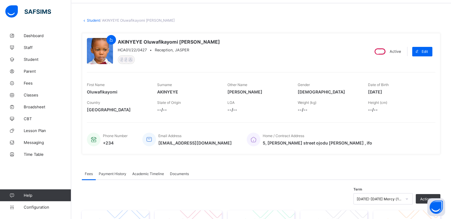
scroll to position [12, 0]
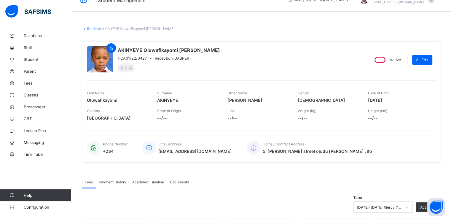
click at [92, 27] on link "Student" at bounding box center [93, 28] width 13 height 4
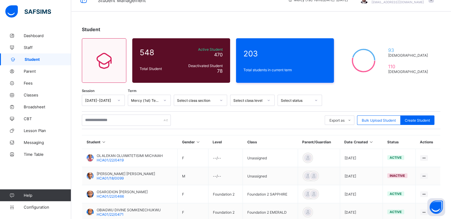
click at [266, 102] on div at bounding box center [269, 99] width 10 height 9
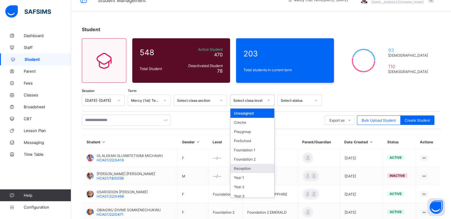
click at [253, 167] on div "Reception" at bounding box center [252, 168] width 44 height 9
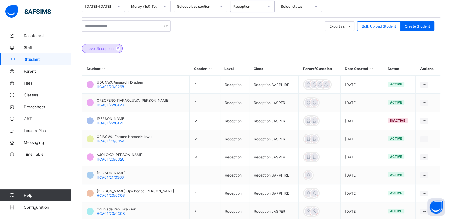
scroll to position [179, 0]
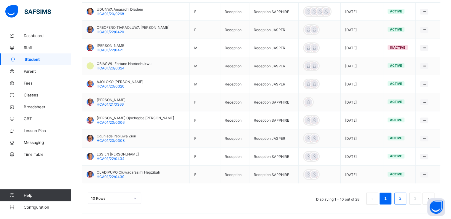
click at [406, 196] on li "2" at bounding box center [400, 198] width 12 height 12
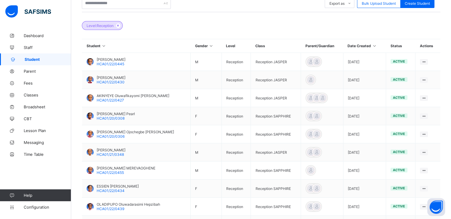
scroll to position [144, 0]
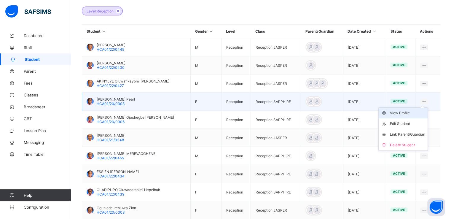
click at [404, 111] on div "View Profile" at bounding box center [407, 113] width 35 height 6
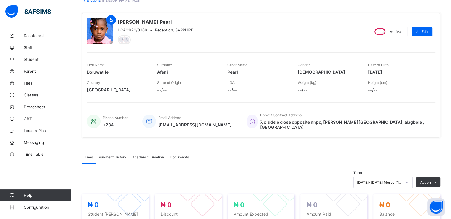
scroll to position [33, 0]
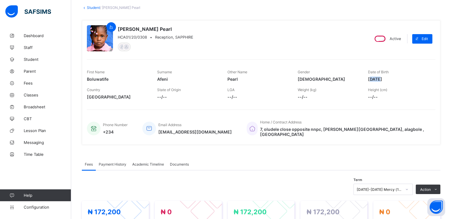
drag, startPoint x: 373, startPoint y: 77, endPoint x: 384, endPoint y: 77, distance: 11.3
click at [384, 77] on span "[DATE]" at bounding box center [398, 78] width 61 height 5
click at [369, 78] on div "First Name Boluwatife Surname Afeni Other Name Pearl Gender [DEMOGRAPHIC_DATA] …" at bounding box center [261, 76] width 348 height 18
drag, startPoint x: 372, startPoint y: 77, endPoint x: 389, endPoint y: 76, distance: 17.0
click at [389, 76] on div "Date of Birth [DEMOGRAPHIC_DATA]" at bounding box center [398, 76] width 61 height 18
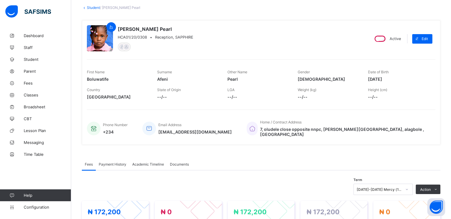
click at [396, 78] on span "[DATE]" at bounding box center [398, 78] width 61 height 5
drag, startPoint x: 396, startPoint y: 77, endPoint x: 370, endPoint y: 80, distance: 25.9
click at [370, 80] on div "First Name Boluwatife Surname Afeni Other Name Pearl Gender [DEMOGRAPHIC_DATA] …" at bounding box center [261, 76] width 348 height 18
click at [96, 8] on link "Student" at bounding box center [93, 7] width 13 height 4
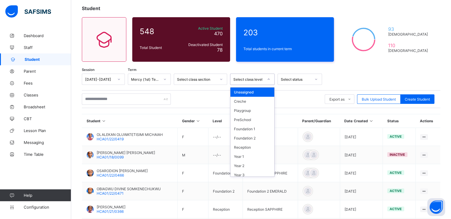
click at [269, 80] on icon at bounding box center [269, 79] width 4 height 6
click at [252, 145] on div "Reception" at bounding box center [252, 147] width 44 height 9
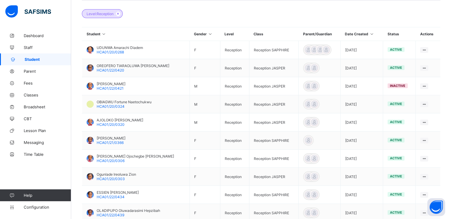
scroll to position [179, 0]
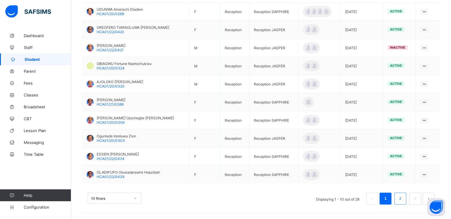
click at [403, 198] on link "2" at bounding box center [400, 199] width 6 height 8
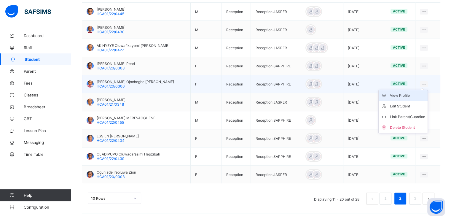
click at [406, 95] on div "View Profile" at bounding box center [407, 96] width 35 height 6
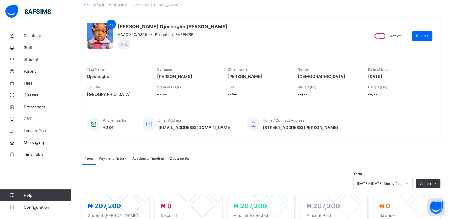
scroll to position [27, 0]
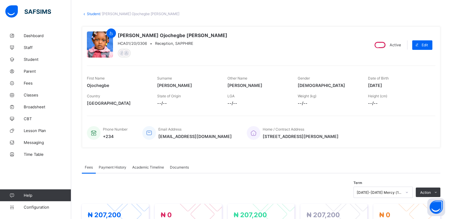
drag, startPoint x: 373, startPoint y: 84, endPoint x: 397, endPoint y: 83, distance: 24.0
click at [397, 83] on span "[DATE]" at bounding box center [398, 85] width 61 height 5
click at [359, 86] on span "[DEMOGRAPHIC_DATA]" at bounding box center [328, 85] width 61 height 5
drag, startPoint x: 372, startPoint y: 82, endPoint x: 399, endPoint y: 85, distance: 27.9
click at [399, 85] on span "[DATE]" at bounding box center [398, 85] width 61 height 5
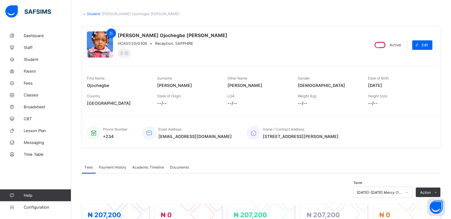
click at [93, 13] on link "Student" at bounding box center [93, 14] width 13 height 4
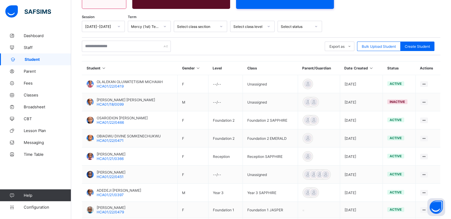
scroll to position [85, 0]
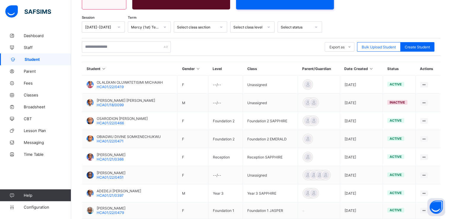
click at [269, 26] on icon at bounding box center [269, 27] width 4 height 6
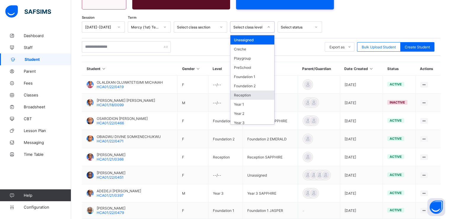
click at [256, 96] on div "Reception" at bounding box center [252, 94] width 44 height 9
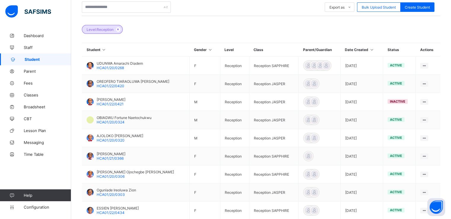
scroll to position [179, 0]
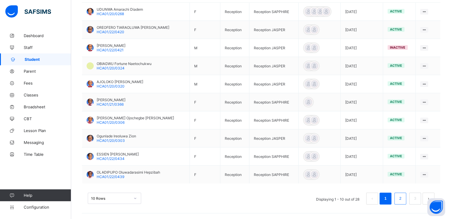
click at [403, 201] on link "2" at bounding box center [400, 199] width 6 height 8
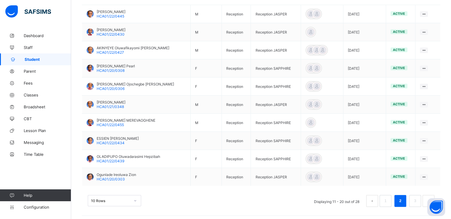
scroll to position [177, 0]
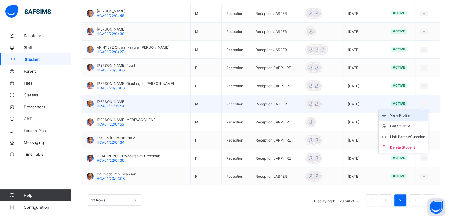
click at [403, 114] on div "View Profile" at bounding box center [407, 115] width 35 height 6
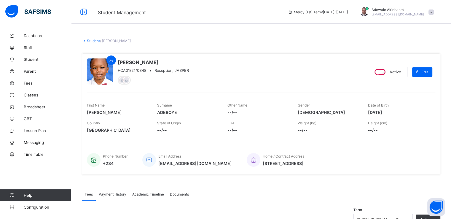
drag, startPoint x: 372, startPoint y: 111, endPoint x: 401, endPoint y: 112, distance: 28.8
click at [401, 112] on span "[DATE]" at bounding box center [398, 112] width 61 height 5
click at [95, 39] on link "Student" at bounding box center [93, 41] width 13 height 4
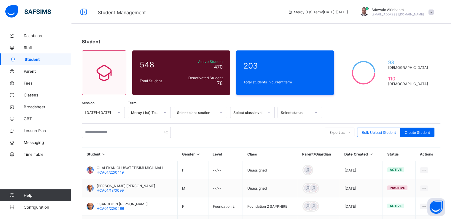
click at [267, 110] on div at bounding box center [269, 112] width 10 height 9
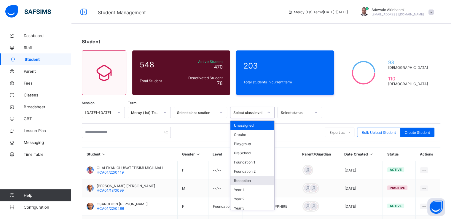
click at [251, 181] on div "Reception" at bounding box center [252, 180] width 44 height 9
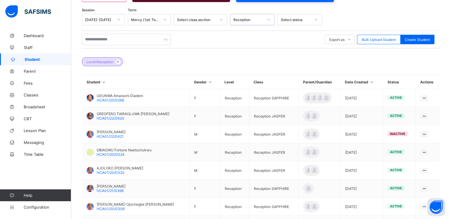
scroll to position [179, 0]
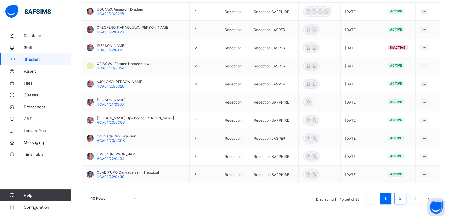
click at [403, 195] on link "2" at bounding box center [400, 199] width 6 height 8
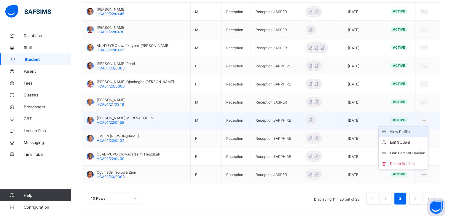
click at [400, 133] on div "View Profile" at bounding box center [407, 132] width 35 height 6
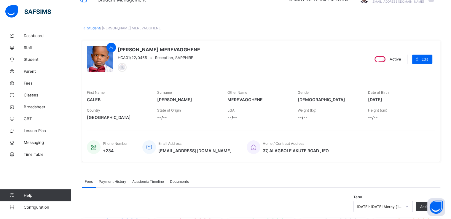
scroll to position [2, 0]
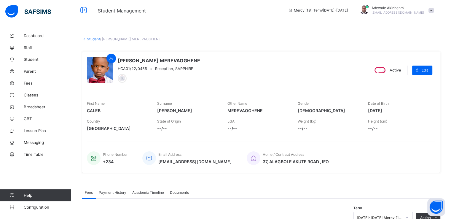
drag, startPoint x: 372, startPoint y: 111, endPoint x: 396, endPoint y: 111, distance: 23.7
click at [396, 111] on span "[DATE]" at bounding box center [398, 110] width 61 height 5
click at [94, 39] on link "Student" at bounding box center [93, 39] width 13 height 4
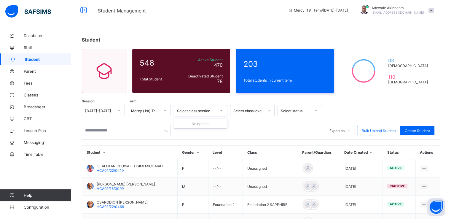
click at [218, 109] on div at bounding box center [221, 110] width 10 height 9
click at [266, 110] on div at bounding box center [269, 110] width 10 height 9
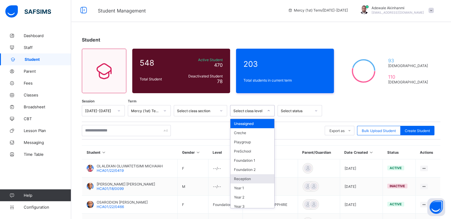
click at [253, 181] on div "Reception" at bounding box center [252, 178] width 44 height 9
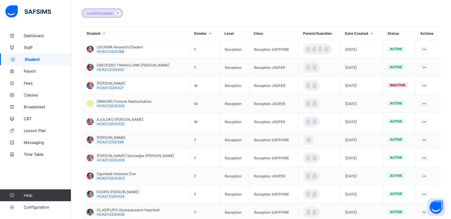
scroll to position [179, 0]
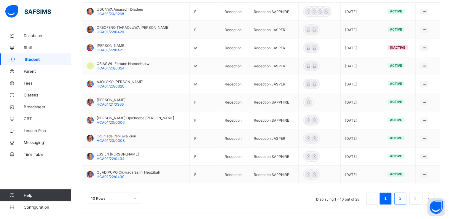
click at [403, 197] on link "2" at bounding box center [400, 199] width 6 height 8
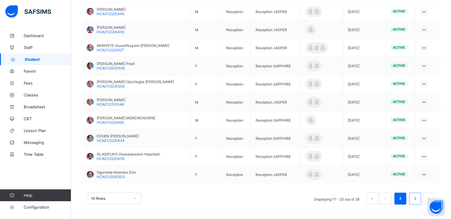
click at [418, 197] on link "3" at bounding box center [415, 199] width 6 height 8
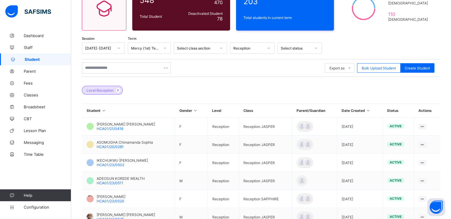
scroll to position [141, 0]
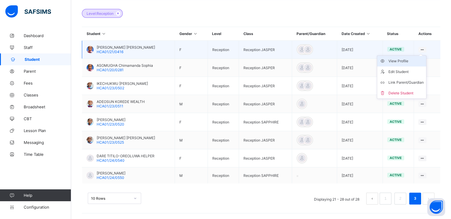
click at [404, 60] on div "View Profile" at bounding box center [405, 61] width 35 height 6
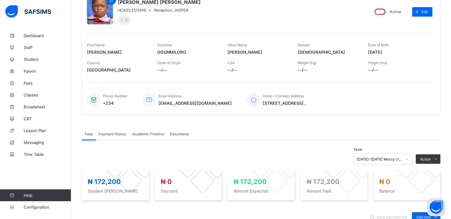
scroll to position [56, 0]
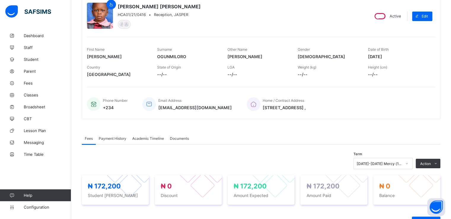
drag, startPoint x: 372, startPoint y: 55, endPoint x: 396, endPoint y: 56, distance: 24.6
click at [396, 56] on span "[DATE]" at bounding box center [398, 56] width 61 height 5
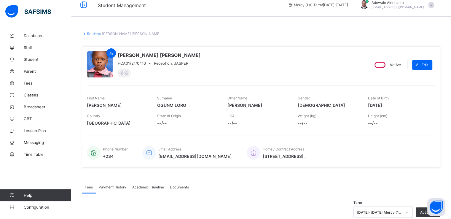
scroll to position [0, 0]
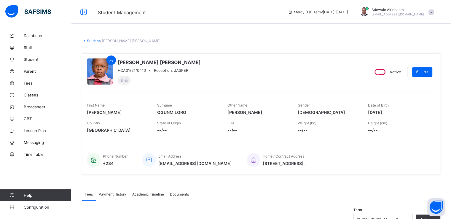
click at [96, 42] on link "Student" at bounding box center [93, 41] width 13 height 4
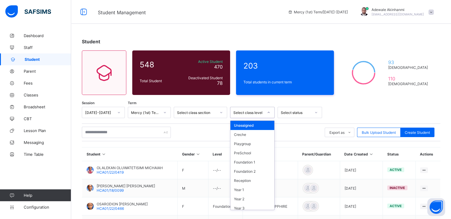
click at [259, 111] on div "Select class level" at bounding box center [248, 112] width 30 height 4
click at [253, 178] on div "Reception" at bounding box center [252, 180] width 44 height 9
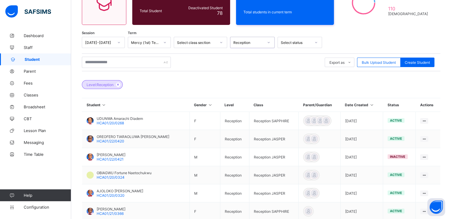
scroll to position [179, 0]
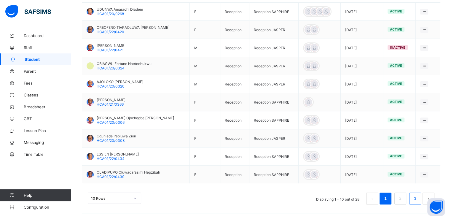
click at [418, 200] on link "3" at bounding box center [415, 199] width 6 height 8
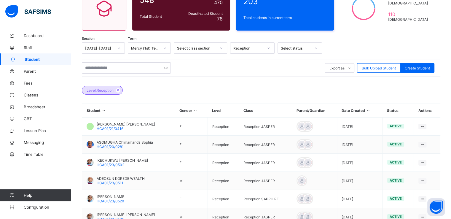
scroll to position [141, 0]
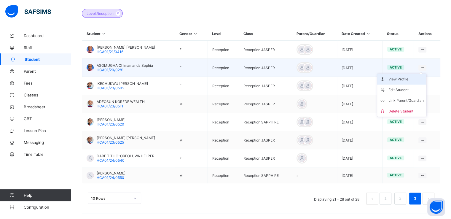
click at [408, 78] on div "View Profile" at bounding box center [405, 79] width 35 height 6
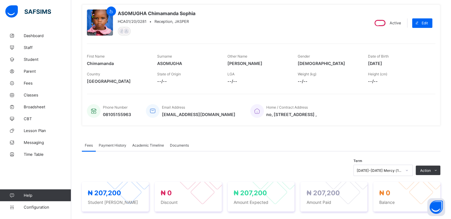
scroll to position [40, 0]
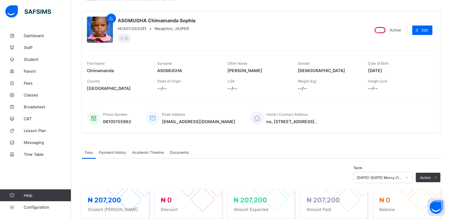
click at [372, 74] on div "Date of Birth [DEMOGRAPHIC_DATA]" at bounding box center [398, 67] width 61 height 18
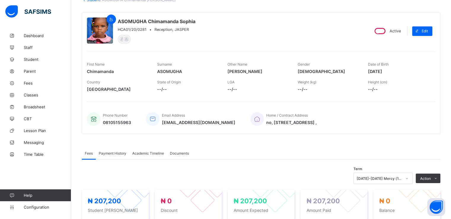
click at [372, 74] on div "Date of Birth [DEMOGRAPHIC_DATA]" at bounding box center [398, 68] width 61 height 18
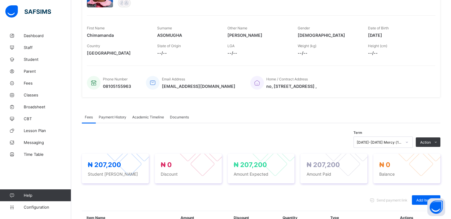
scroll to position [77, 0]
drag, startPoint x: 372, startPoint y: 34, endPoint x: 396, endPoint y: 34, distance: 24.0
click at [396, 34] on span "[DATE]" at bounding box center [398, 34] width 61 height 5
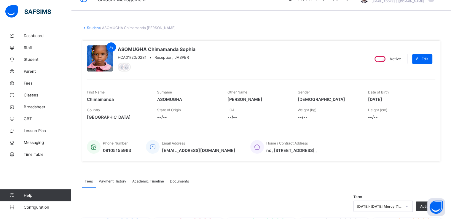
scroll to position [13, 0]
click at [93, 27] on link "Student" at bounding box center [93, 28] width 13 height 4
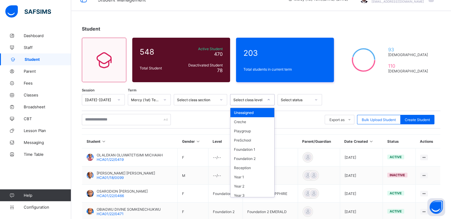
click at [268, 101] on div at bounding box center [269, 99] width 10 height 9
click at [252, 171] on div "Reception" at bounding box center [252, 167] width 44 height 9
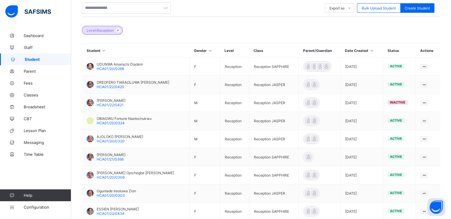
scroll to position [179, 0]
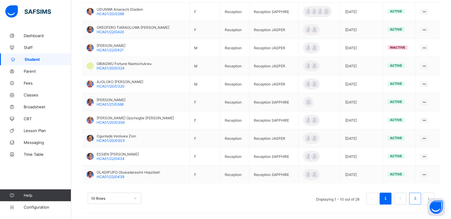
click at [417, 200] on link "3" at bounding box center [415, 199] width 6 height 8
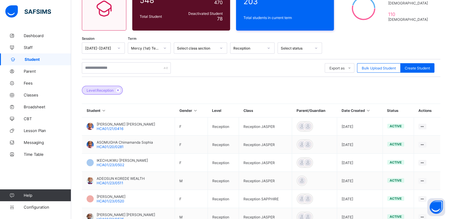
scroll to position [141, 0]
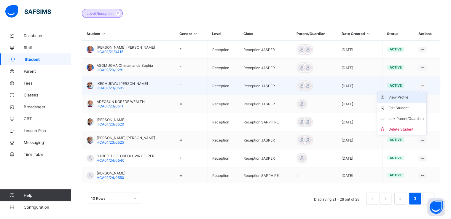
click at [407, 97] on div "View Profile" at bounding box center [405, 97] width 35 height 6
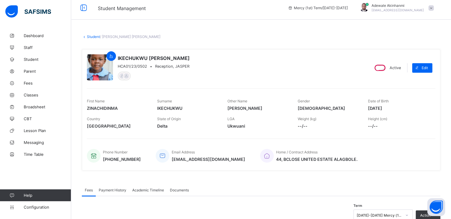
scroll to position [1, 0]
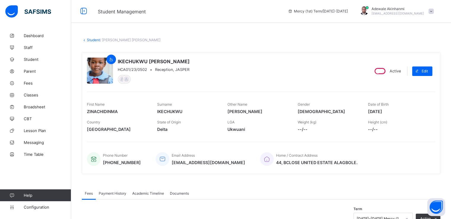
drag, startPoint x: 371, startPoint y: 113, endPoint x: 396, endPoint y: 113, distance: 24.3
click at [396, 113] on span "[DATE]" at bounding box center [398, 111] width 61 height 5
click at [94, 39] on link "Student" at bounding box center [93, 40] width 13 height 4
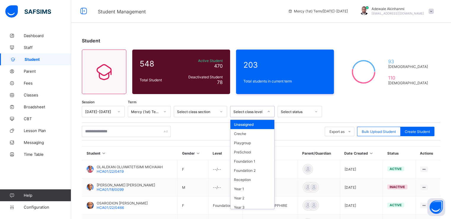
click at [270, 111] on div at bounding box center [269, 111] width 10 height 9
click at [259, 182] on div "Reception" at bounding box center [252, 179] width 44 height 9
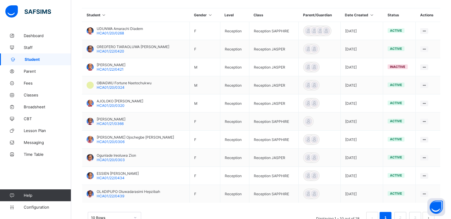
scroll to position [179, 0]
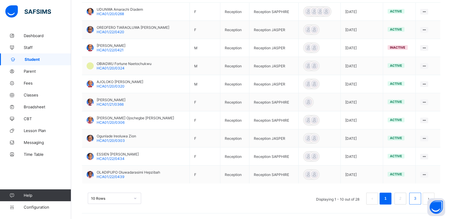
click at [421, 195] on li "3" at bounding box center [415, 198] width 12 height 12
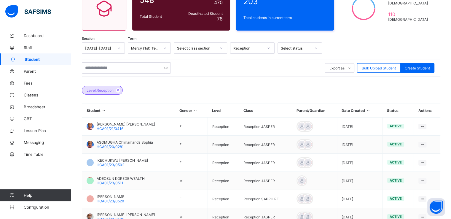
scroll to position [141, 0]
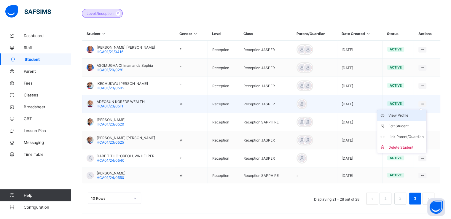
click at [409, 115] on div "View Profile" at bounding box center [405, 115] width 35 height 6
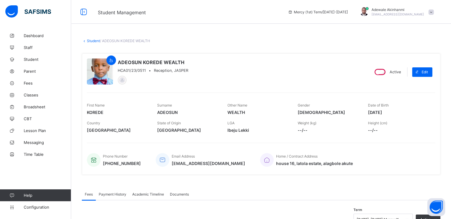
drag, startPoint x: 372, startPoint y: 113, endPoint x: 396, endPoint y: 113, distance: 23.7
click at [396, 113] on span "[DATE]" at bounding box center [398, 112] width 61 height 5
click at [95, 42] on link "Student" at bounding box center [93, 41] width 13 height 4
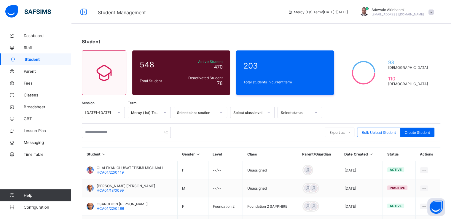
click at [270, 114] on icon at bounding box center [269, 112] width 4 height 6
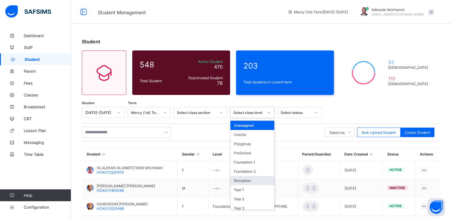
click at [255, 181] on div "Reception" at bounding box center [252, 180] width 44 height 9
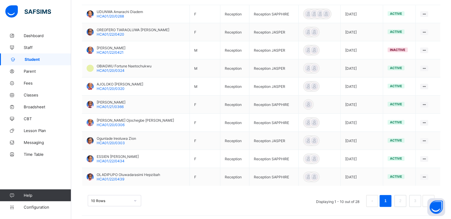
scroll to position [178, 0]
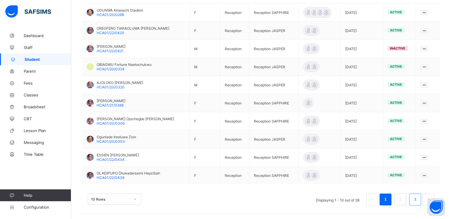
click at [416, 197] on li "3" at bounding box center [415, 199] width 12 height 12
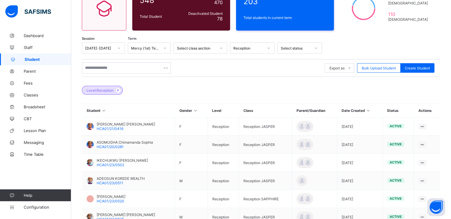
scroll to position [141, 0]
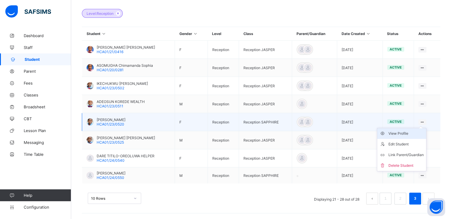
click at [407, 132] on div "View Profile" at bounding box center [405, 133] width 35 height 6
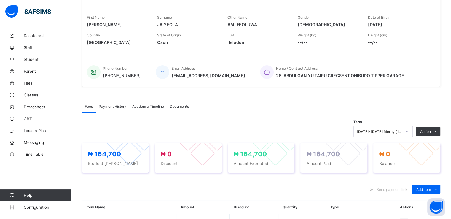
scroll to position [16, 0]
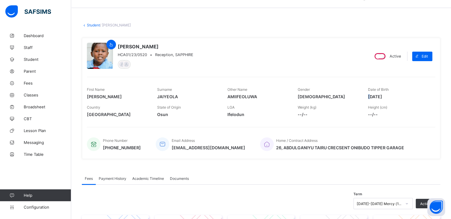
drag, startPoint x: 373, startPoint y: 95, endPoint x: 393, endPoint y: 93, distance: 19.7
click at [393, 93] on div "Date of Birth [DEMOGRAPHIC_DATA]" at bounding box center [398, 93] width 61 height 18
click at [372, 95] on span "[DATE]" at bounding box center [398, 96] width 61 height 5
drag, startPoint x: 372, startPoint y: 95, endPoint x: 399, endPoint y: 96, distance: 27.3
click at [399, 96] on span "[DATE]" at bounding box center [398, 96] width 61 height 5
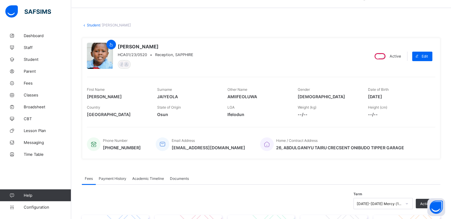
click at [98, 26] on link "Student" at bounding box center [93, 25] width 13 height 4
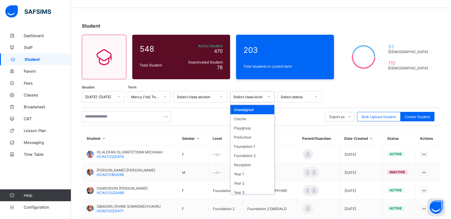
click at [267, 95] on icon at bounding box center [269, 97] width 4 height 6
click at [254, 167] on div "Reception" at bounding box center [252, 164] width 44 height 9
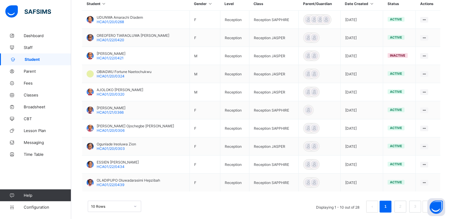
scroll to position [179, 0]
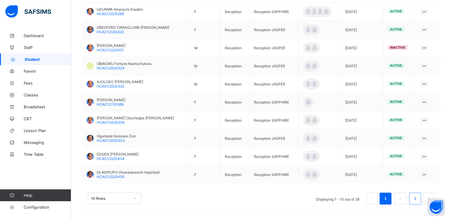
click at [415, 199] on li "3" at bounding box center [415, 198] width 12 height 12
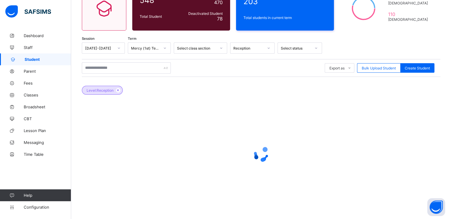
scroll to position [141, 0]
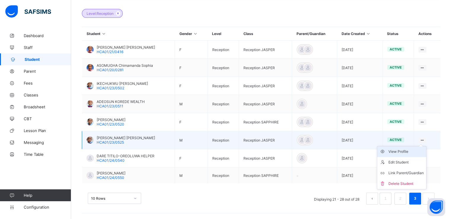
click at [411, 150] on div "View Profile" at bounding box center [405, 152] width 35 height 6
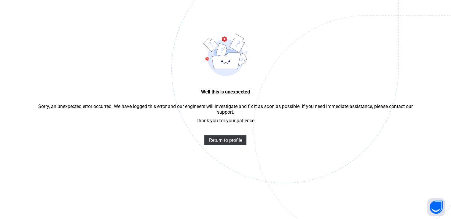
scroll to position [18, 0]
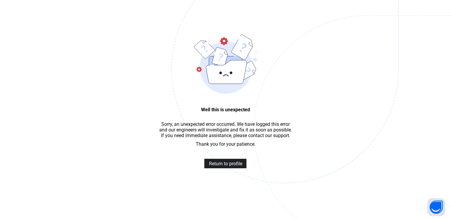
click at [232, 166] on span "Return to profile" at bounding box center [225, 164] width 33 height 6
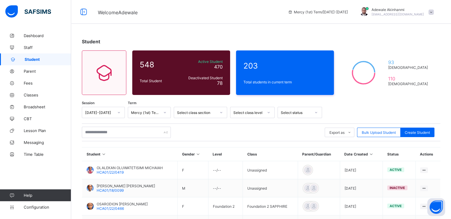
click at [267, 111] on icon at bounding box center [269, 112] width 4 height 6
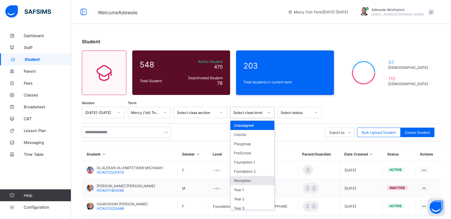
click at [259, 183] on div "Reception" at bounding box center [252, 180] width 44 height 9
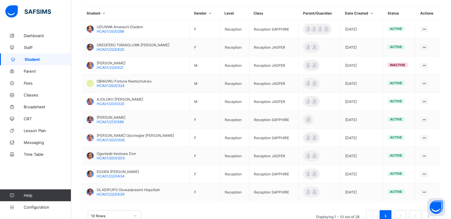
scroll to position [179, 0]
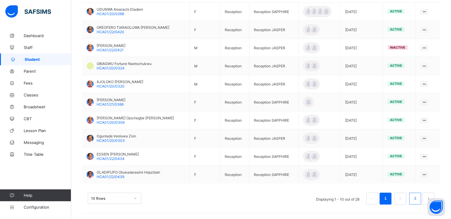
click at [418, 199] on link "3" at bounding box center [415, 199] width 6 height 8
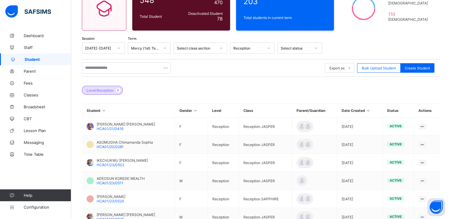
scroll to position [141, 0]
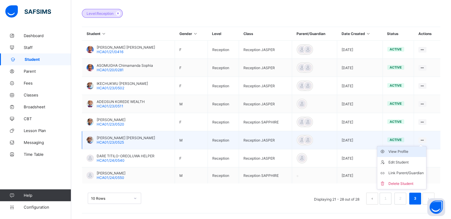
click at [406, 151] on div "View Profile" at bounding box center [405, 152] width 35 height 6
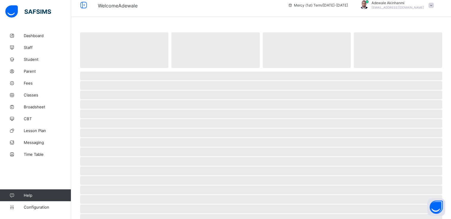
scroll to position [5, 0]
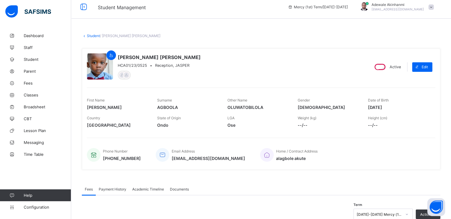
drag, startPoint x: 372, startPoint y: 106, endPoint x: 397, endPoint y: 107, distance: 25.8
click at [397, 107] on span "[DATE]" at bounding box center [398, 107] width 61 height 5
copy span "[DATE]"
click at [96, 36] on link "Student" at bounding box center [93, 36] width 13 height 4
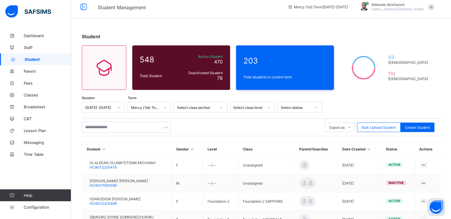
click at [269, 108] on icon at bounding box center [269, 107] width 4 height 6
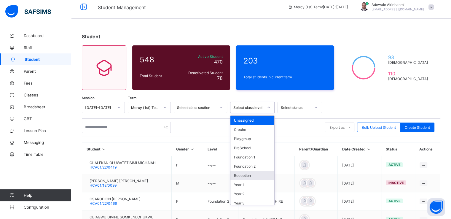
click at [259, 172] on div "Reception" at bounding box center [252, 175] width 44 height 9
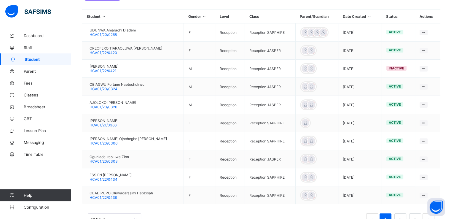
scroll to position [179, 0]
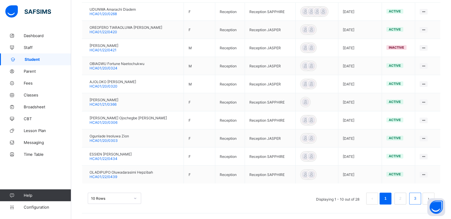
click at [418, 196] on link "3" at bounding box center [415, 199] width 6 height 8
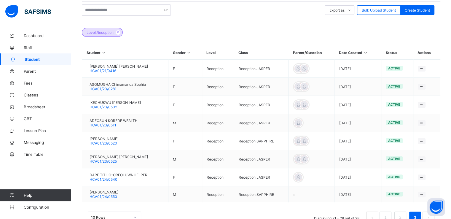
scroll to position [141, 0]
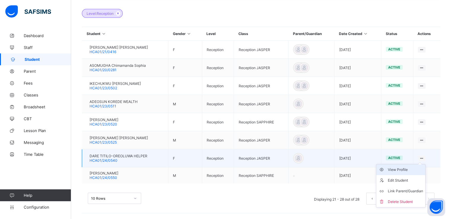
click at [408, 168] on div "View Profile" at bounding box center [405, 170] width 35 height 6
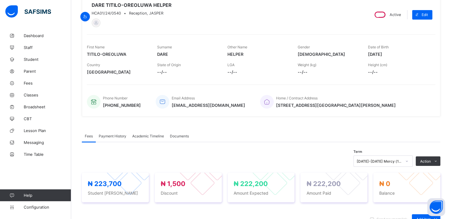
scroll to position [55, 0]
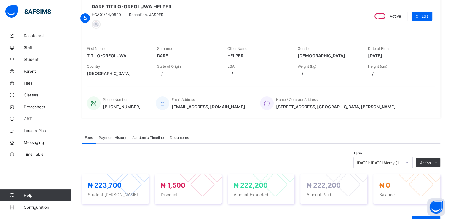
drag, startPoint x: 374, startPoint y: 57, endPoint x: 378, endPoint y: 57, distance: 4.2
drag, startPoint x: 378, startPoint y: 57, endPoint x: 350, endPoint y: 48, distance: 29.3
click at [350, 48] on div "Gender FEMALE" at bounding box center [328, 52] width 61 height 18
drag, startPoint x: 373, startPoint y: 57, endPoint x: 397, endPoint y: 57, distance: 23.4
click at [397, 57] on span "2020-08-11" at bounding box center [398, 55] width 61 height 5
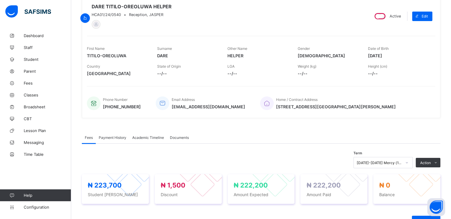
copy span "020-08-11"
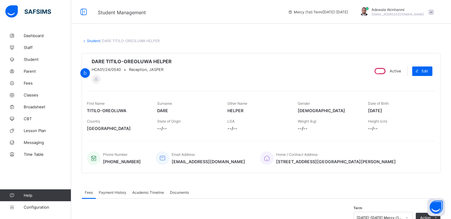
click at [97, 42] on link "Student" at bounding box center [93, 41] width 13 height 4
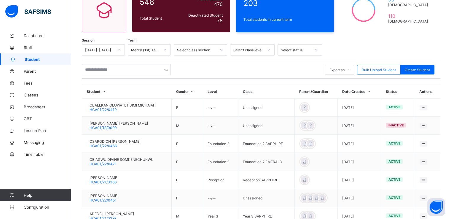
scroll to position [63, 0]
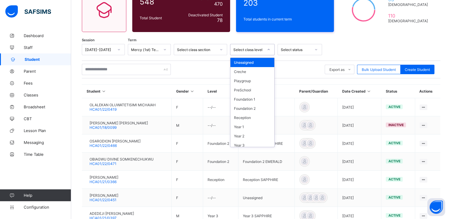
click at [269, 48] on icon at bounding box center [269, 50] width 4 height 6
click at [256, 117] on div "Reception" at bounding box center [252, 117] width 44 height 9
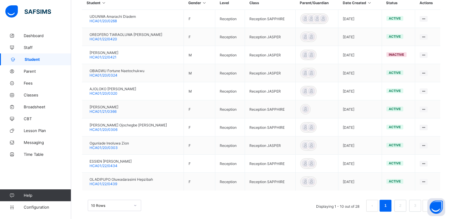
scroll to position [179, 0]
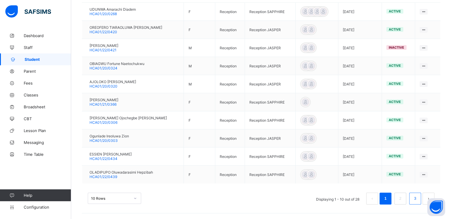
click at [418, 195] on link "3" at bounding box center [415, 199] width 6 height 8
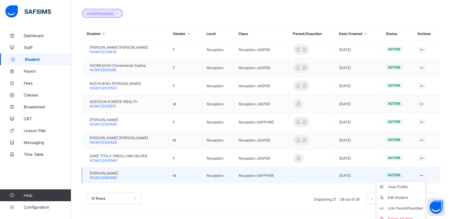
scroll to position [146, 0]
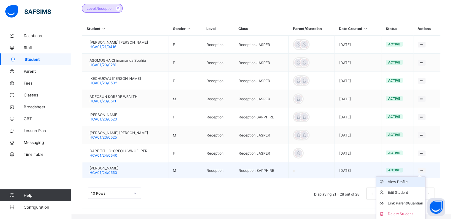
click at [408, 181] on div "View Profile" at bounding box center [405, 182] width 35 height 6
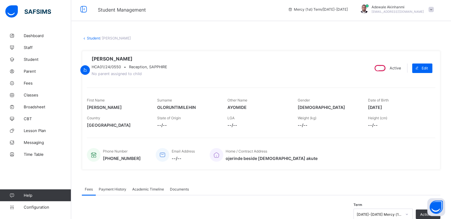
scroll to position [2, 0]
drag, startPoint x: 372, startPoint y: 109, endPoint x: 399, endPoint y: 108, distance: 27.3
click at [399, 108] on span "2020-10-31" at bounding box center [398, 107] width 61 height 5
copy span "2020-10-31"
click at [94, 39] on link "Student" at bounding box center [93, 38] width 13 height 4
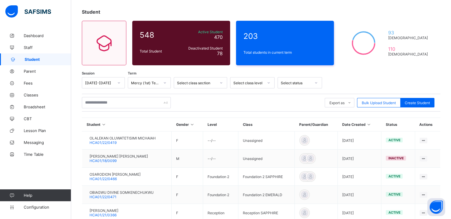
scroll to position [27, 0]
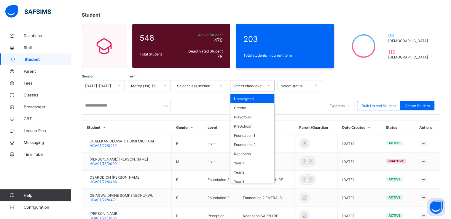
click at [263, 86] on div "Select class level" at bounding box center [248, 86] width 30 height 4
click at [256, 153] on div "Reception" at bounding box center [252, 153] width 44 height 9
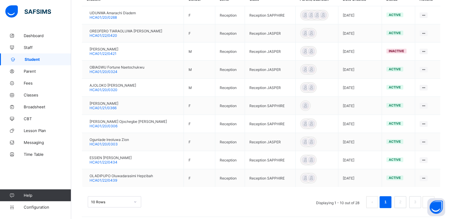
scroll to position [176, 0]
click at [418, 201] on link "3" at bounding box center [415, 201] width 6 height 8
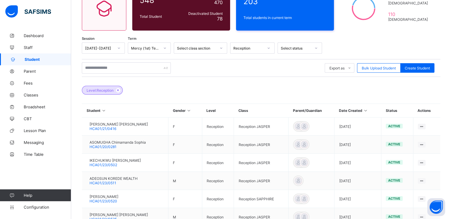
scroll to position [141, 0]
